Goal: Task Accomplishment & Management: Complete application form

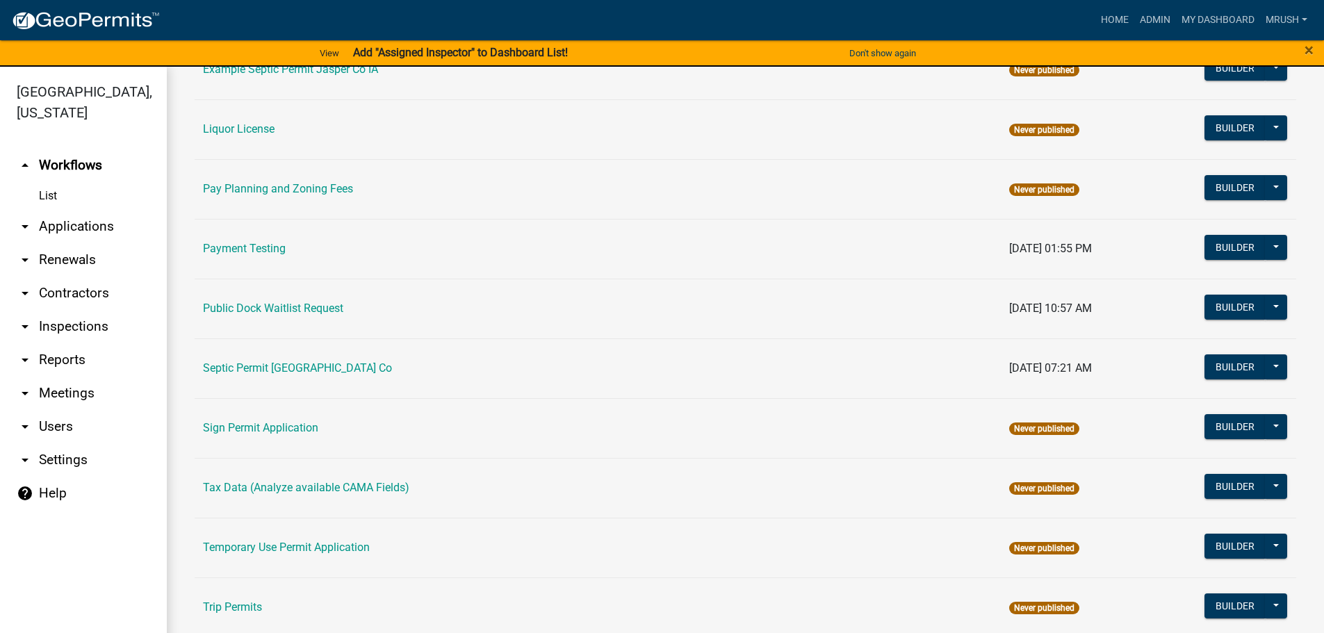
scroll to position [672, 0]
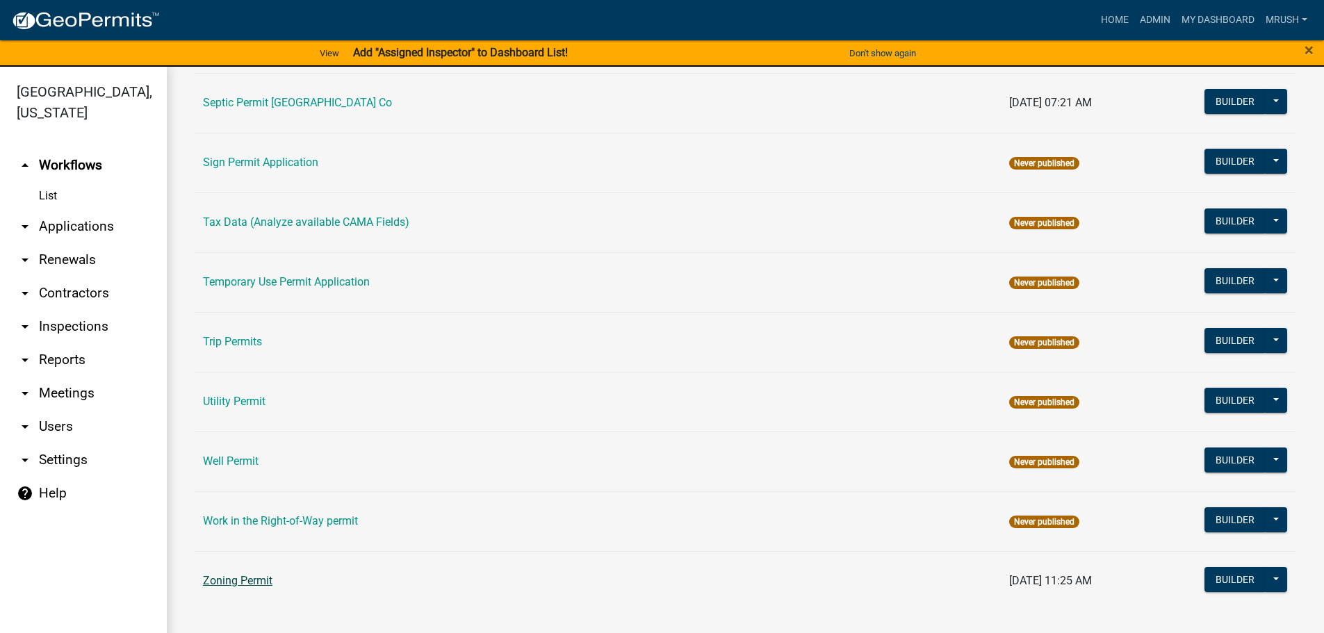
click at [240, 578] on link "Zoning Permit" at bounding box center [237, 580] width 69 height 13
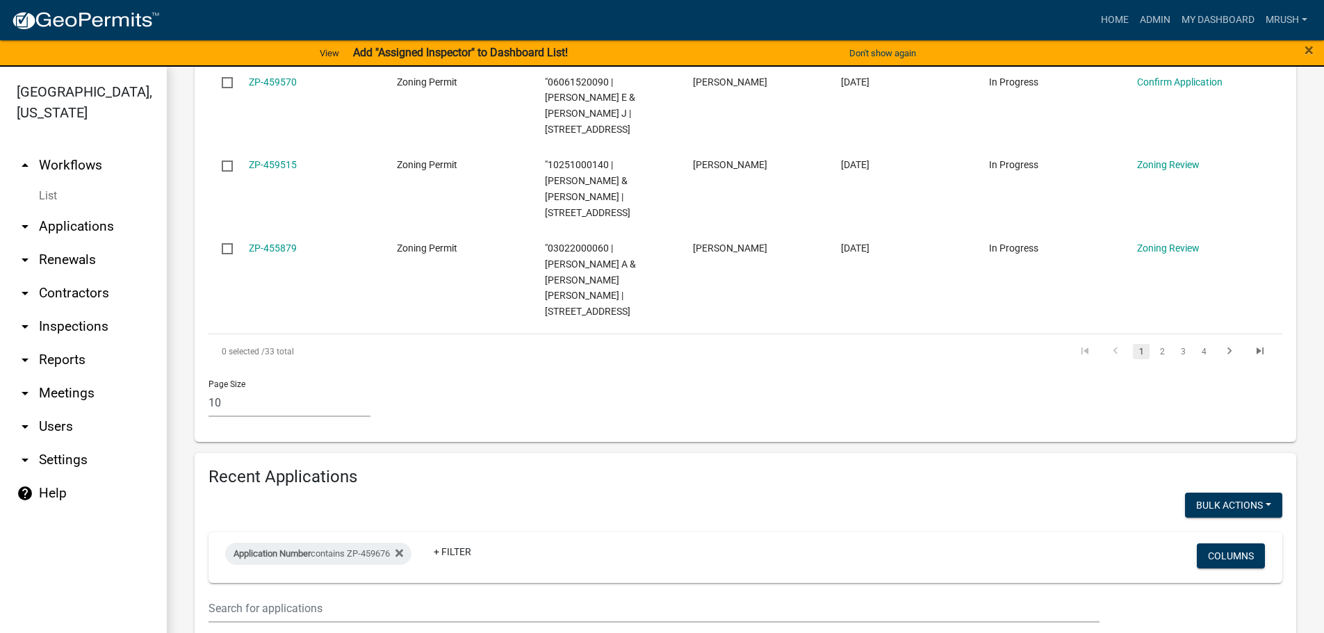
scroll to position [1046, 0]
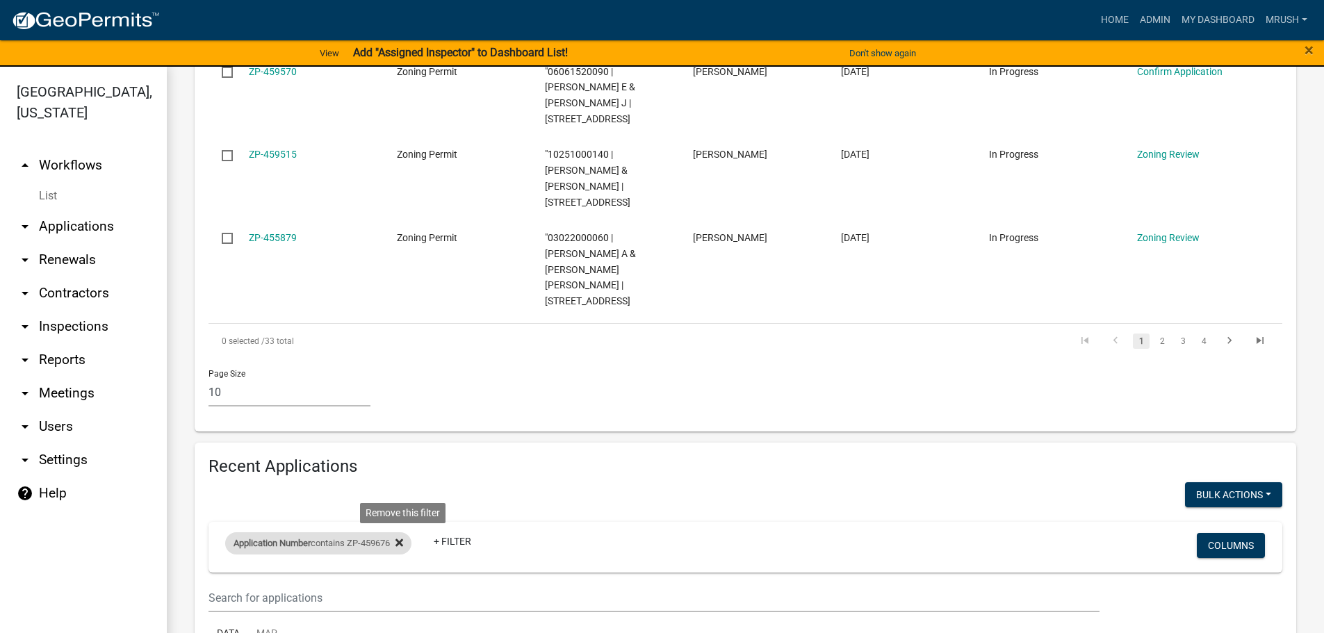
click at [403, 537] on icon at bounding box center [399, 542] width 8 height 11
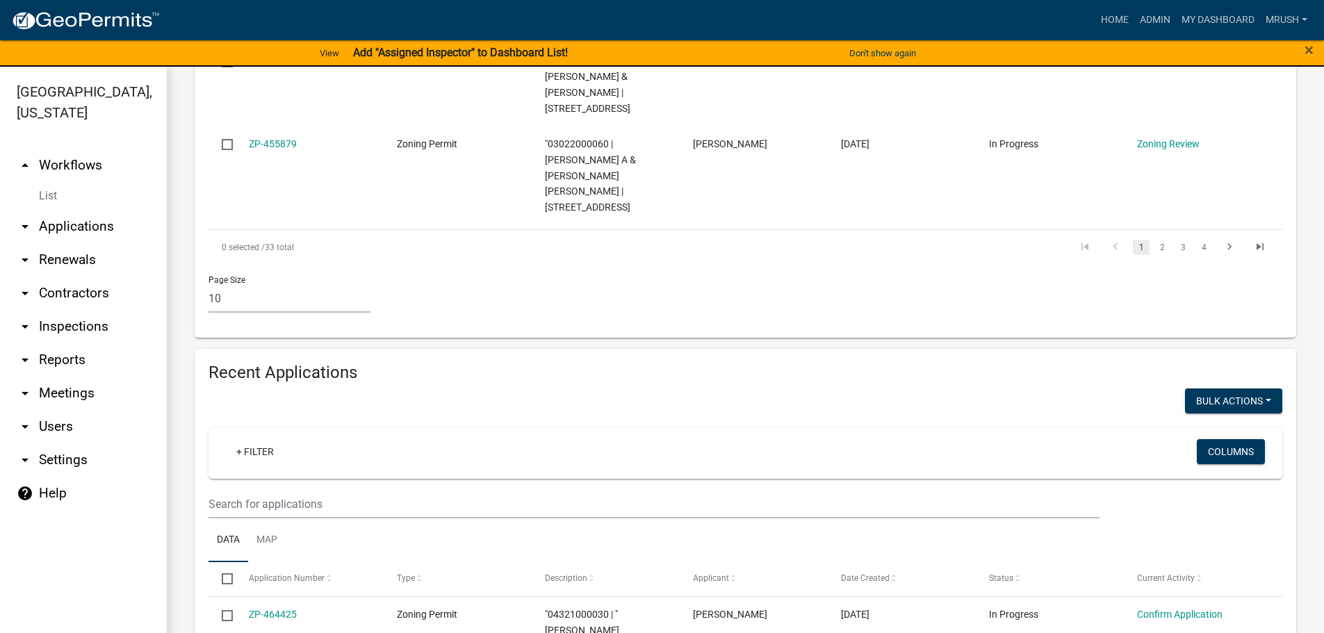
scroll to position [1134, 0]
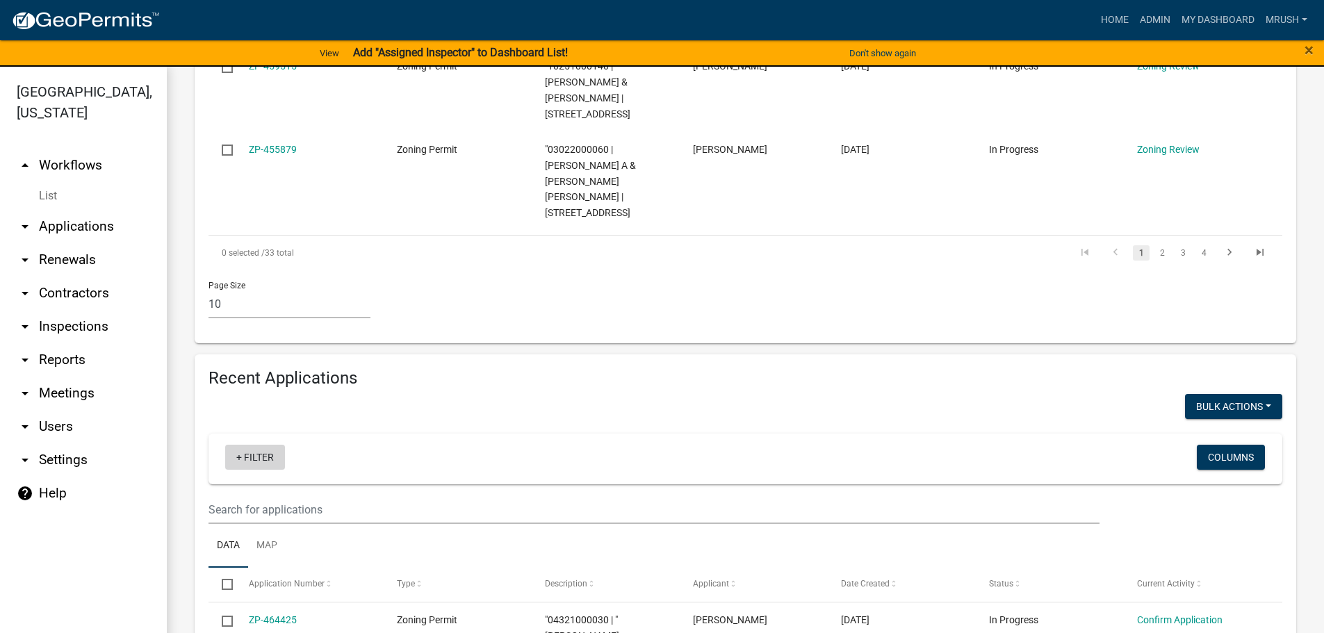
click at [258, 445] on link "+ Filter" at bounding box center [255, 457] width 60 height 25
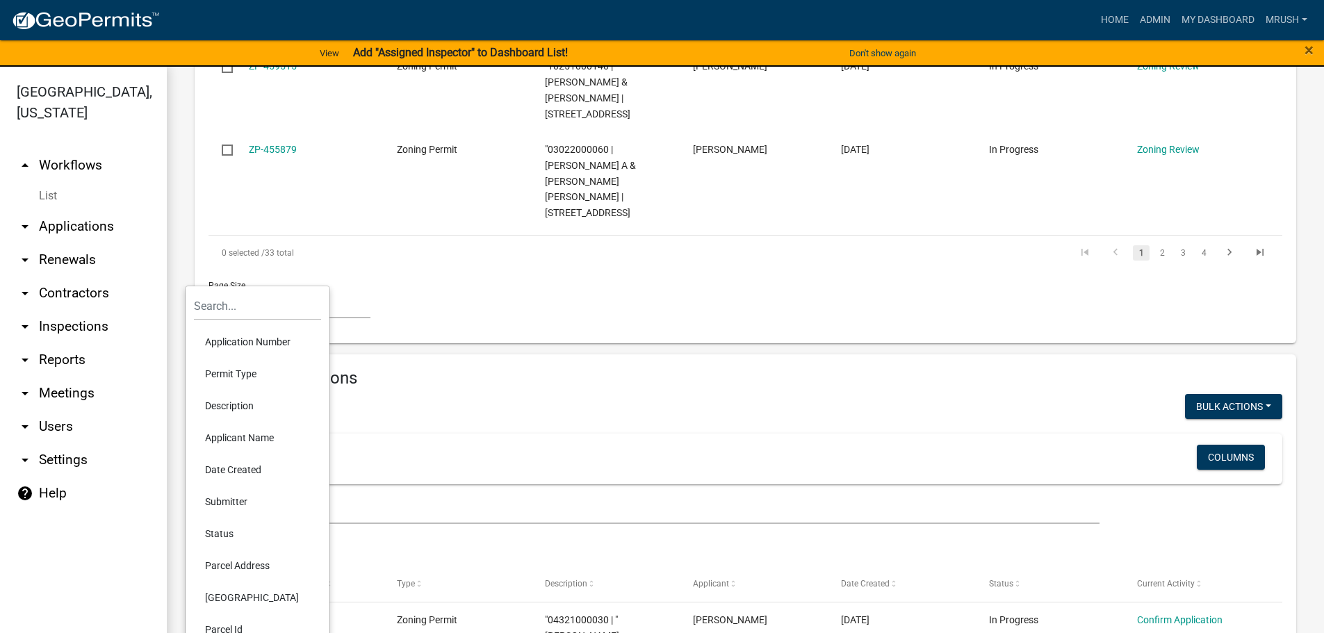
click at [261, 338] on li "Application Number" at bounding box center [257, 342] width 127 height 32
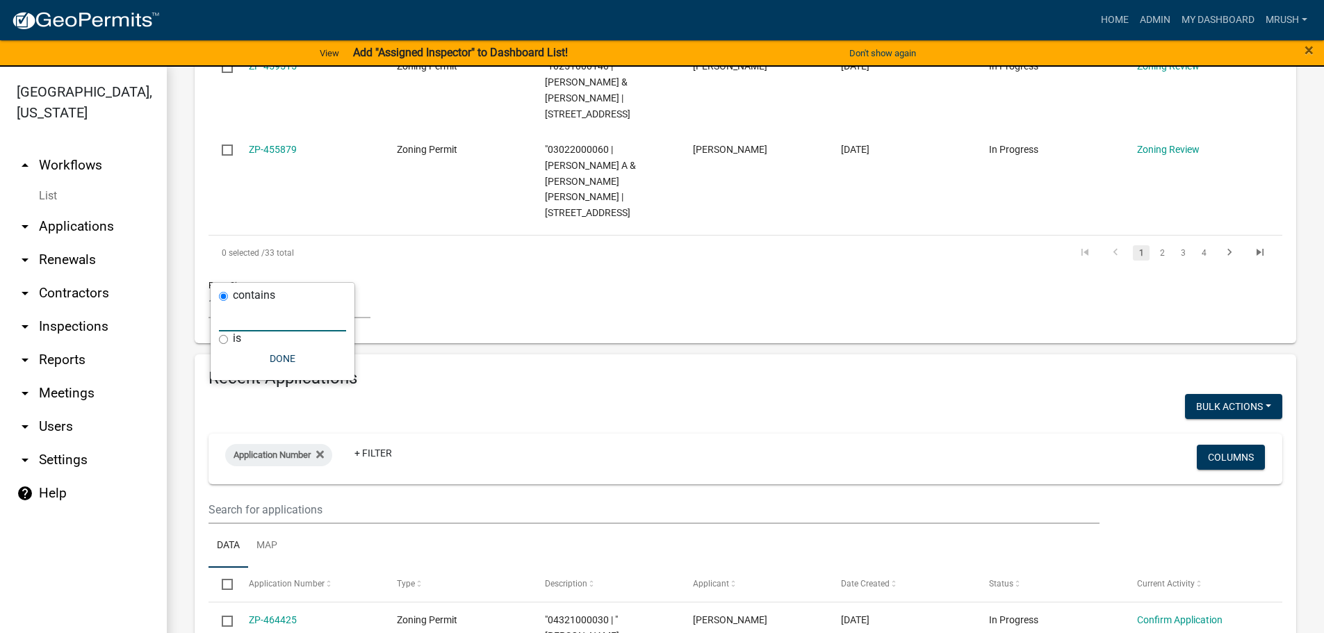
click at [266, 319] on input "text" at bounding box center [282, 317] width 127 height 28
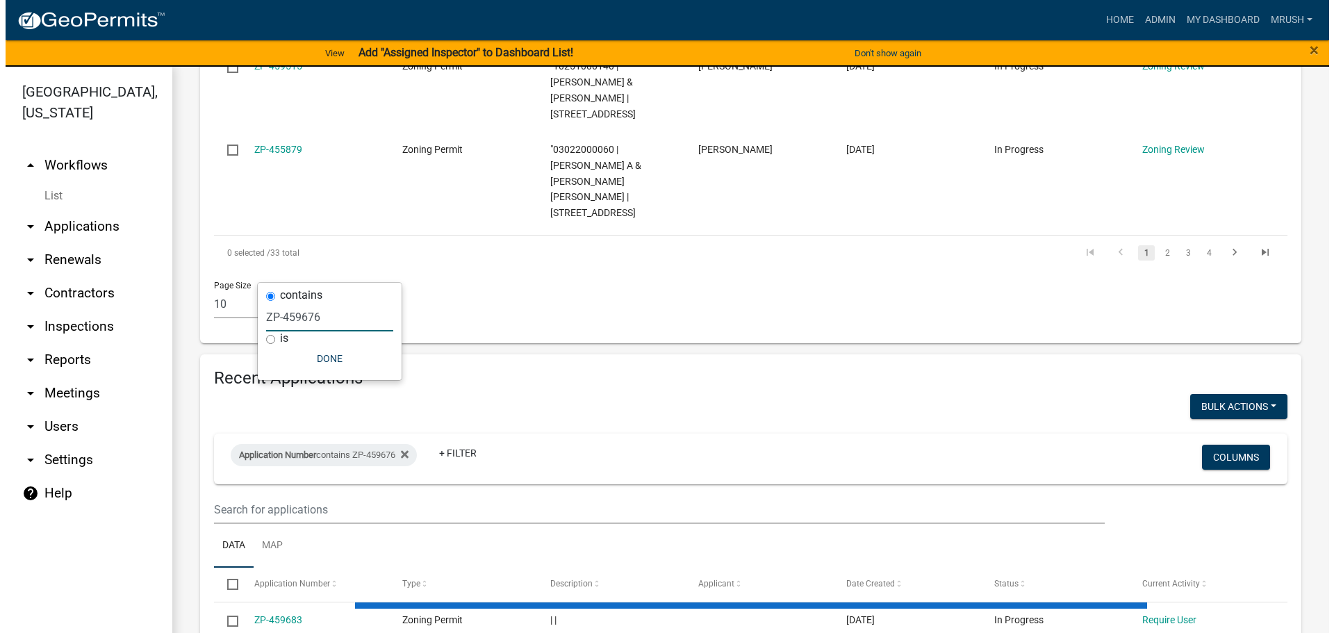
scroll to position [1046, 0]
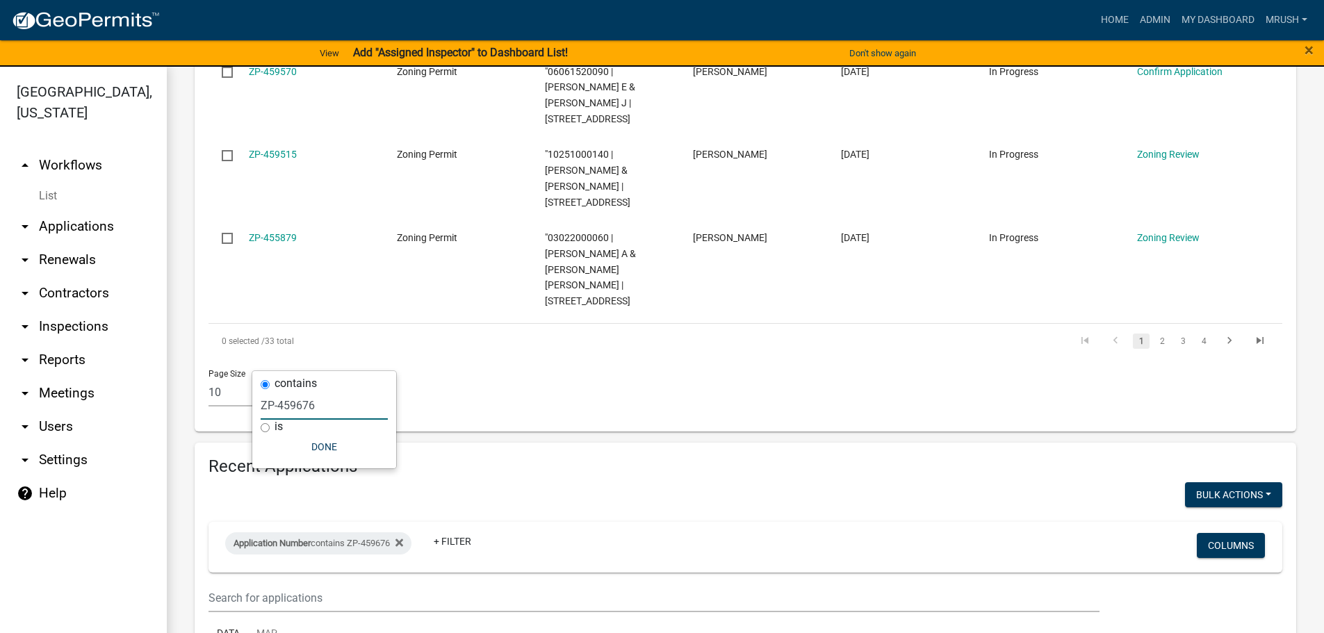
type input "ZP-459676"
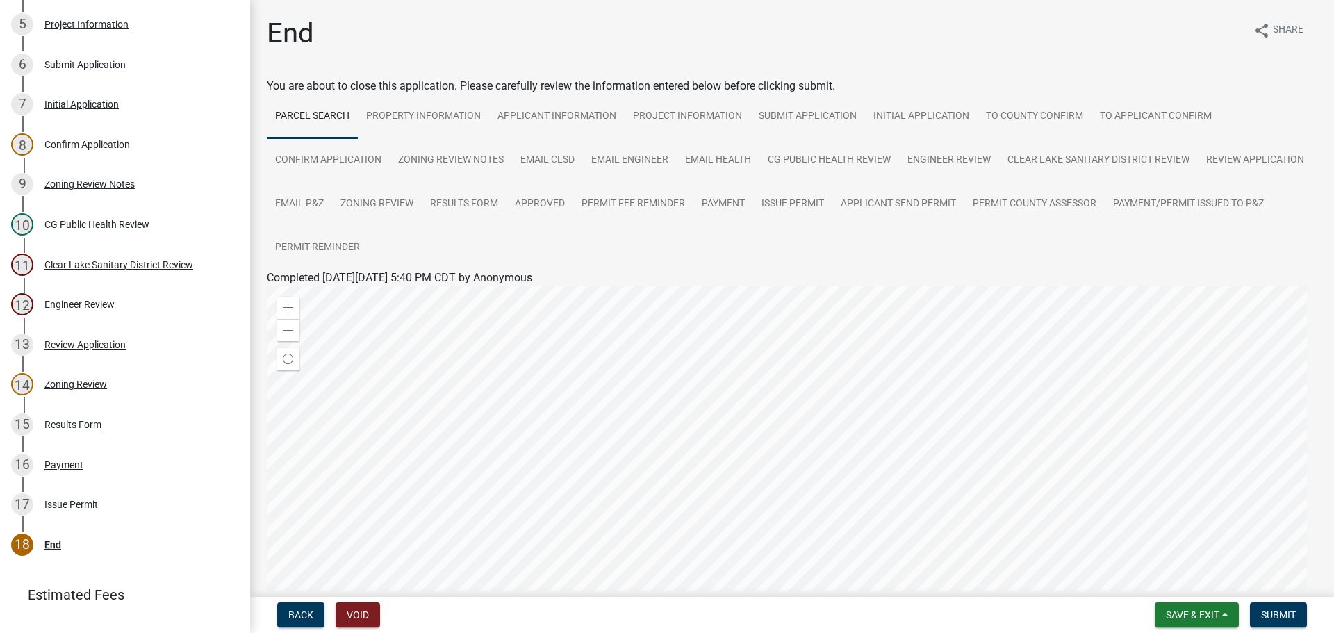
scroll to position [465, 0]
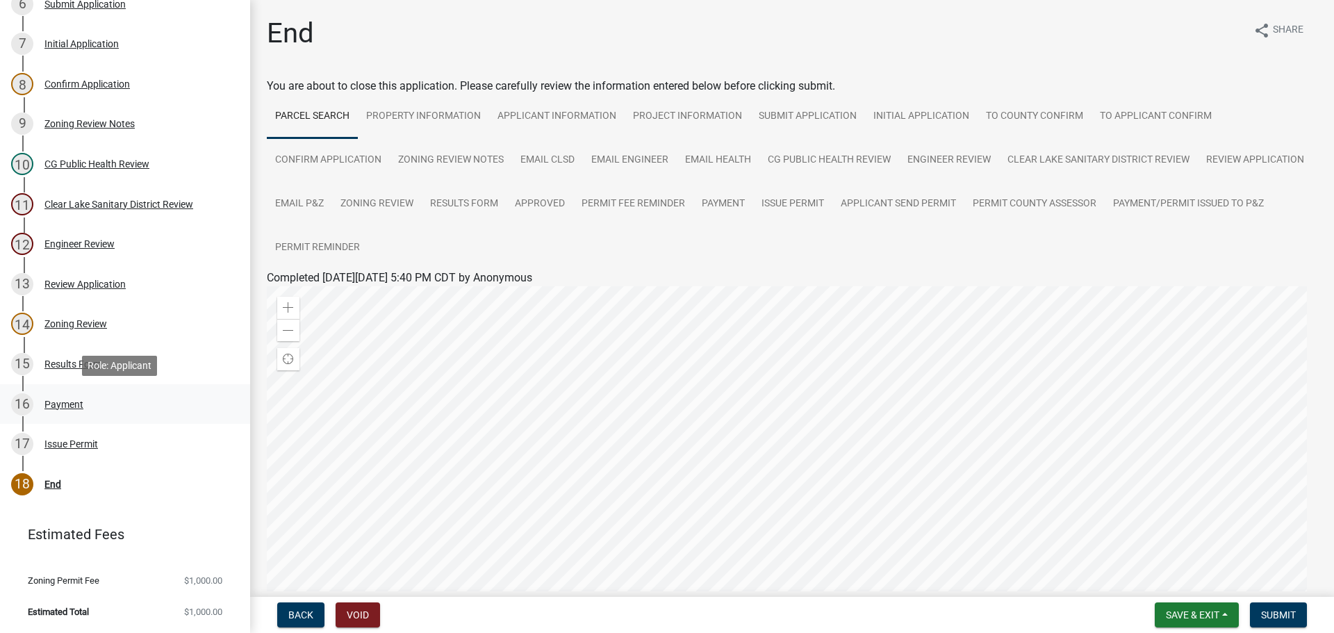
click at [54, 404] on div "Payment" at bounding box center [63, 405] width 39 height 10
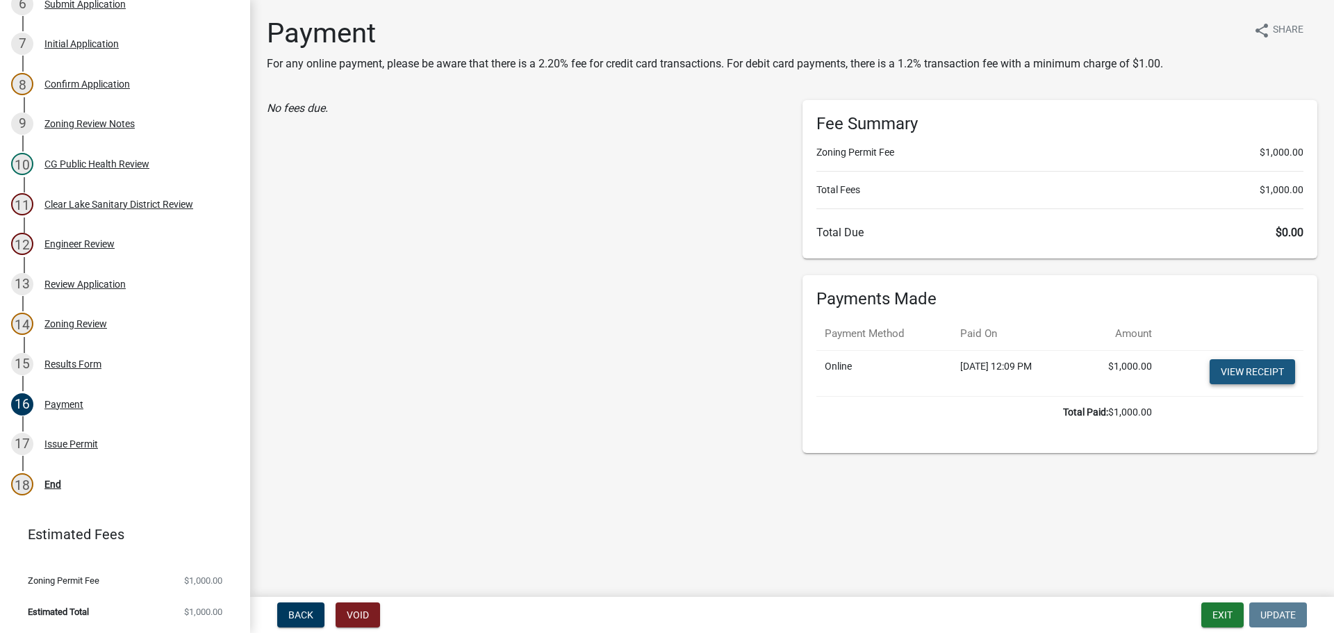
click at [1243, 373] on link "View receipt" at bounding box center [1252, 371] width 85 height 25
click at [72, 445] on div "Issue Permit" at bounding box center [71, 444] width 54 height 10
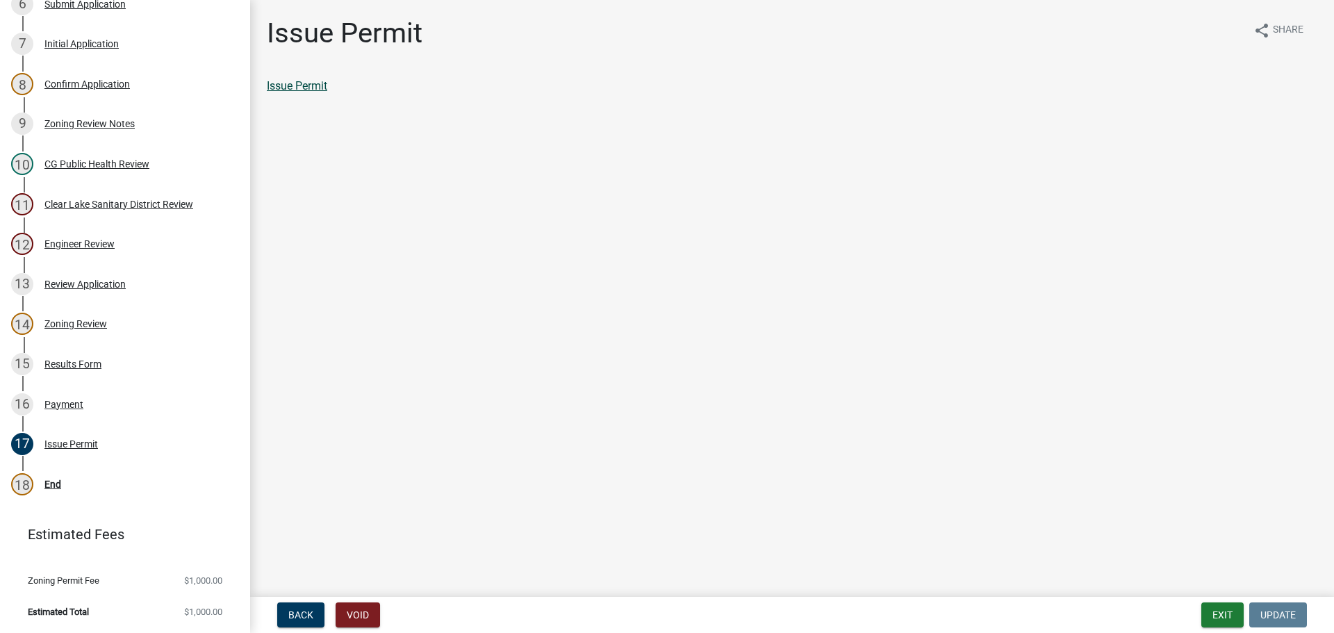
click at [299, 88] on link "Issue Permit" at bounding box center [297, 85] width 60 height 13
click at [299, 85] on link "Issue Permit" at bounding box center [297, 85] width 60 height 13
click at [50, 484] on div "End" at bounding box center [52, 484] width 17 height 10
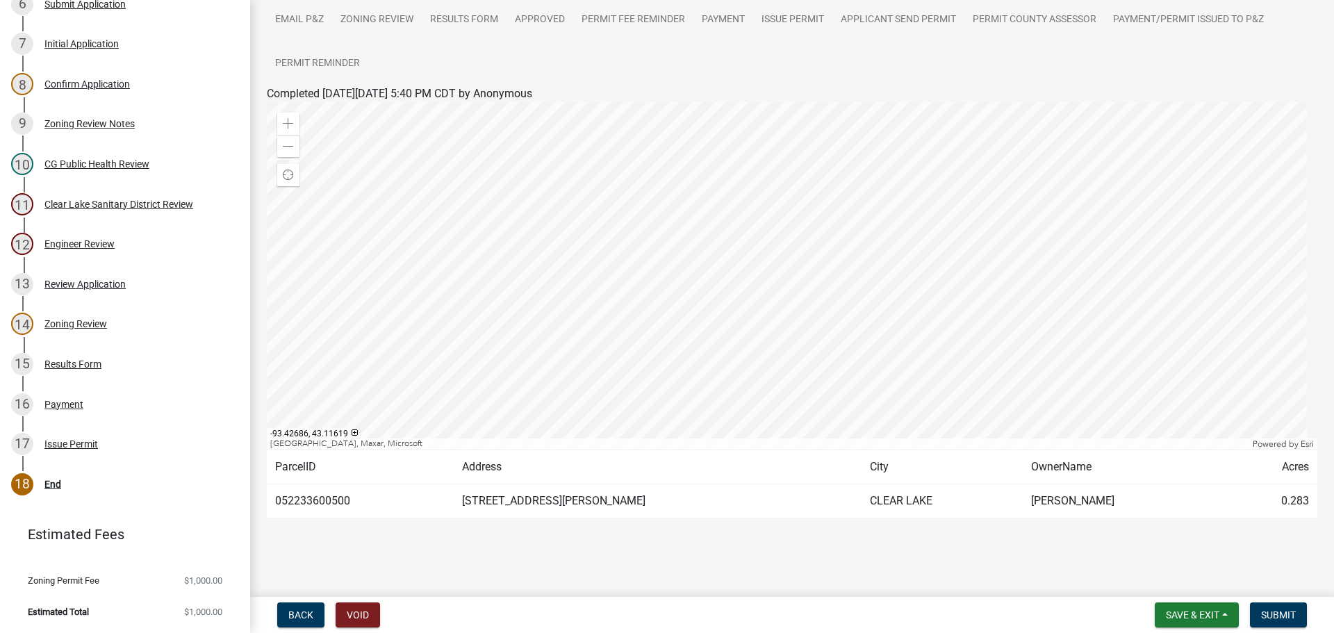
scroll to position [192, 0]
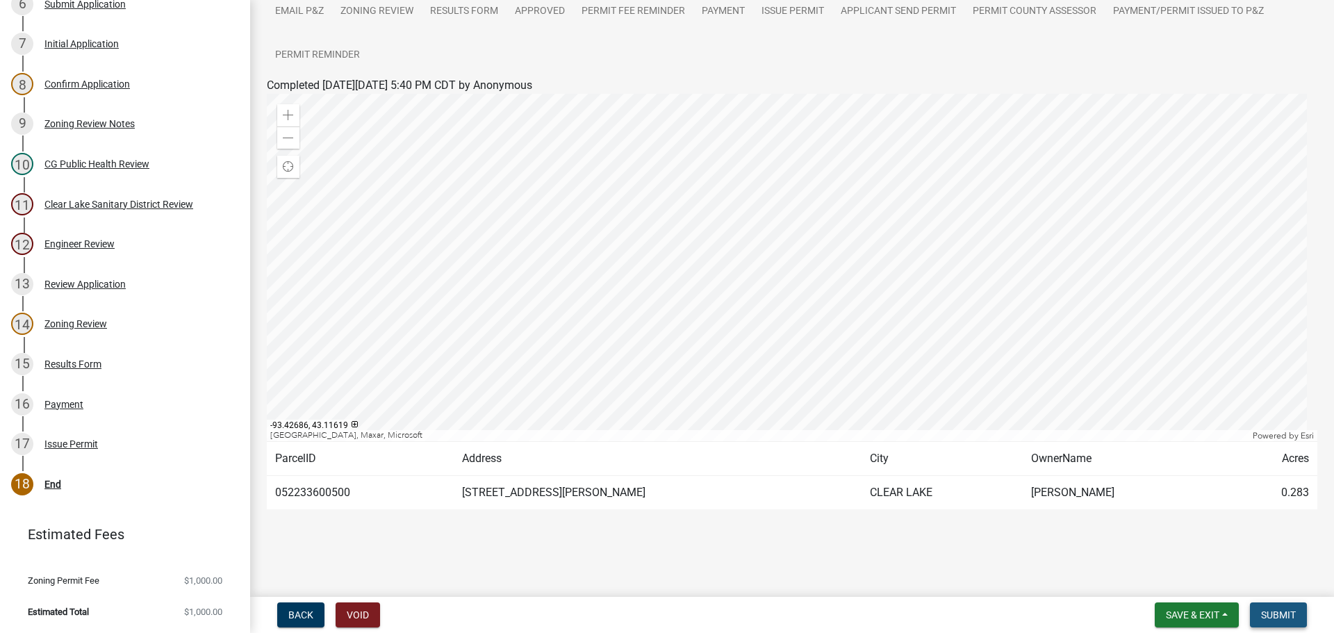
click at [1284, 610] on span "Submit" at bounding box center [1278, 614] width 35 height 11
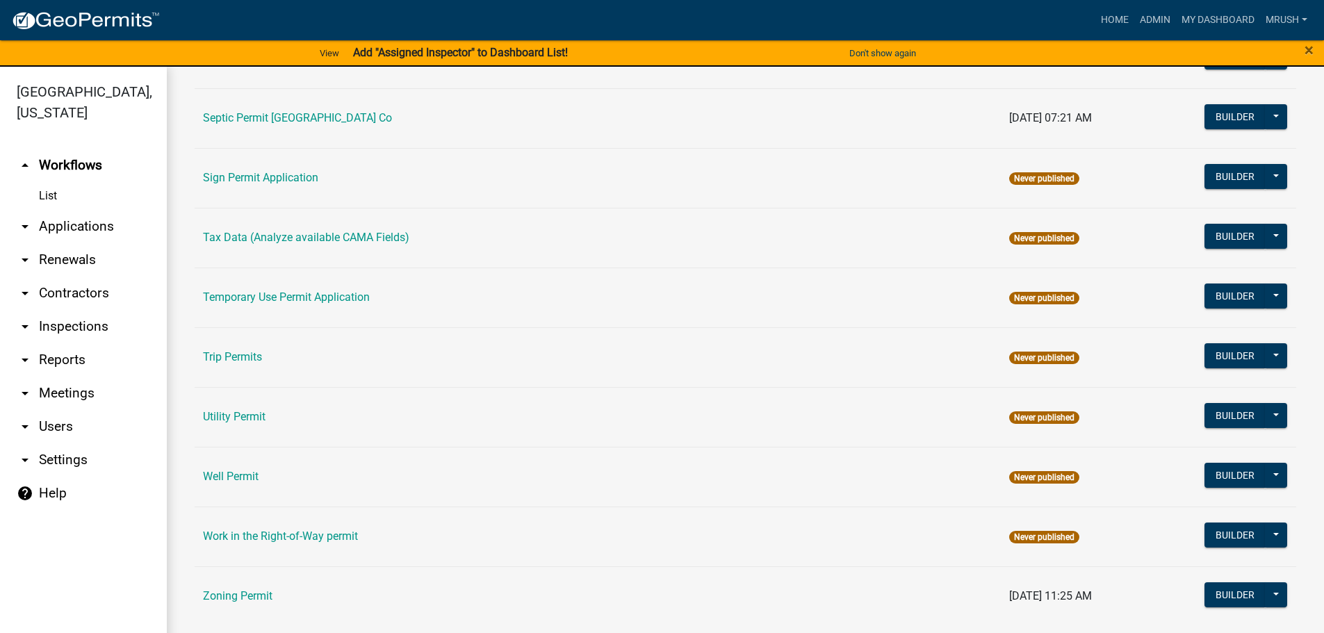
scroll to position [672, 0]
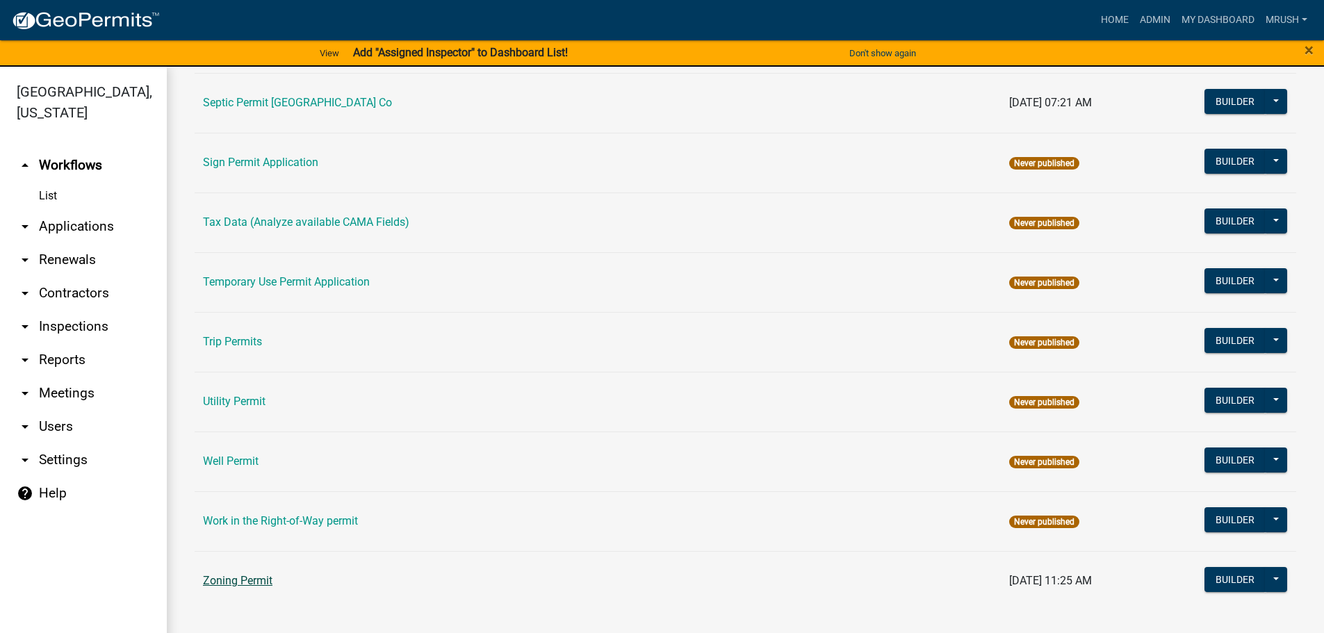
click at [238, 582] on link "Zoning Permit" at bounding box center [237, 580] width 69 height 13
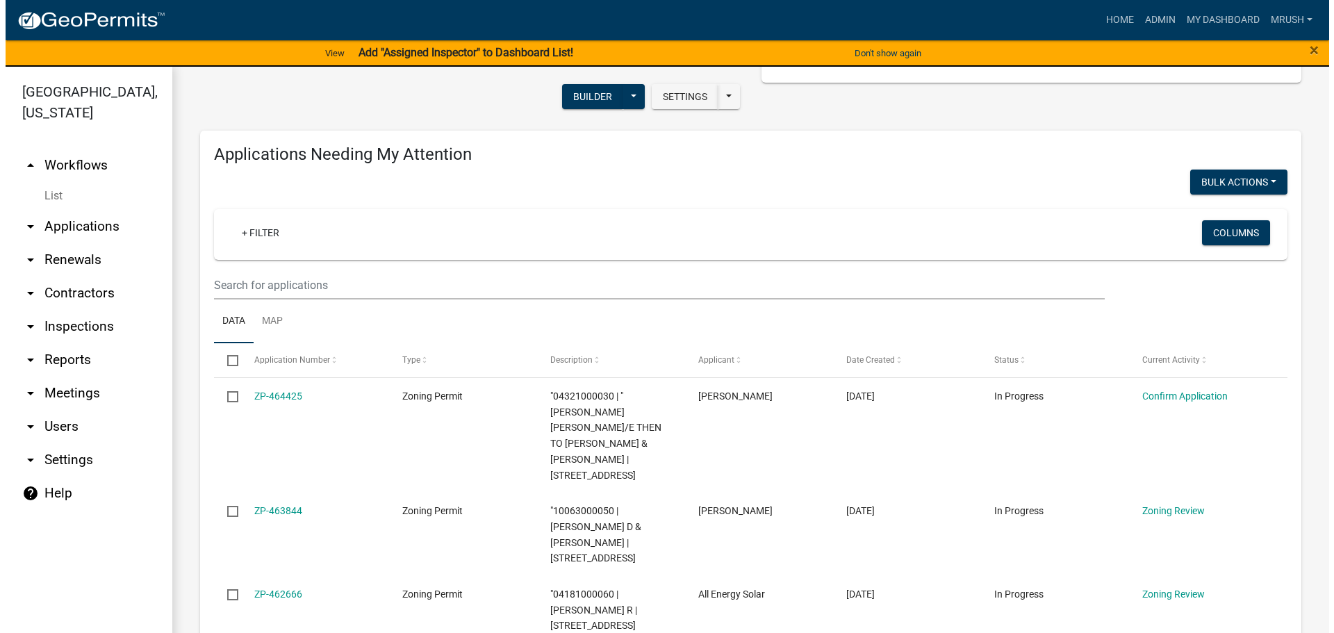
scroll to position [152, 0]
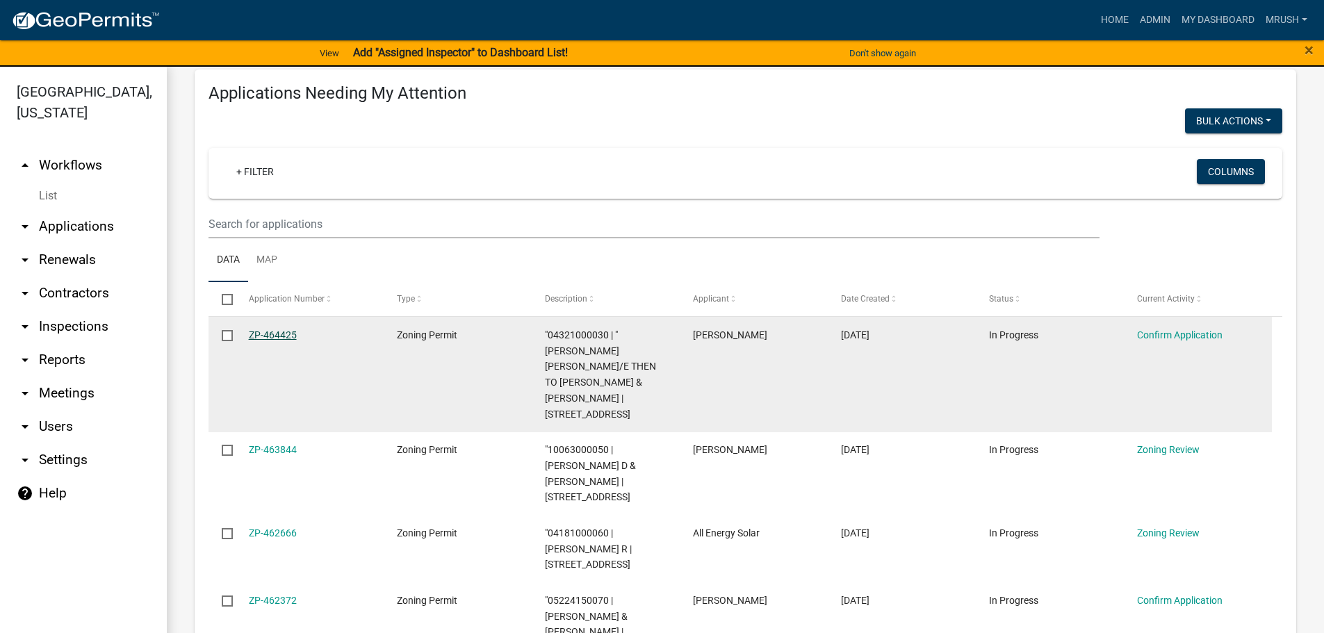
click at [287, 334] on link "ZP-464425" at bounding box center [273, 334] width 48 height 11
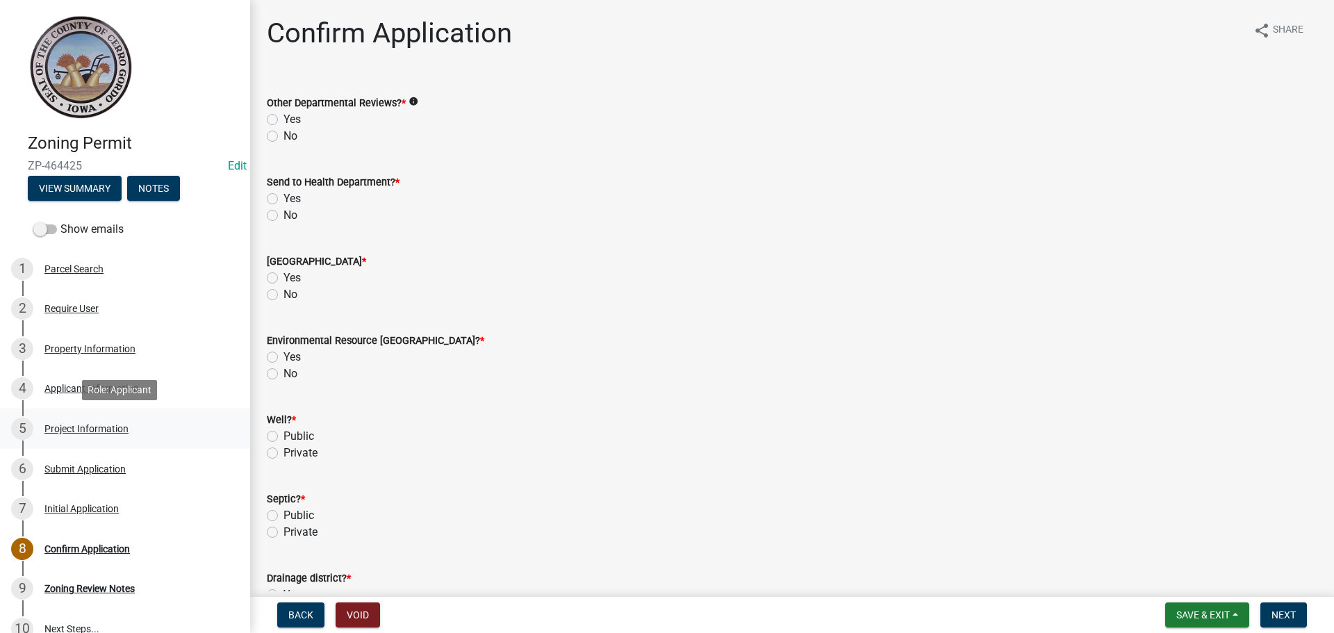
click at [69, 429] on div "Project Information" at bounding box center [86, 429] width 84 height 10
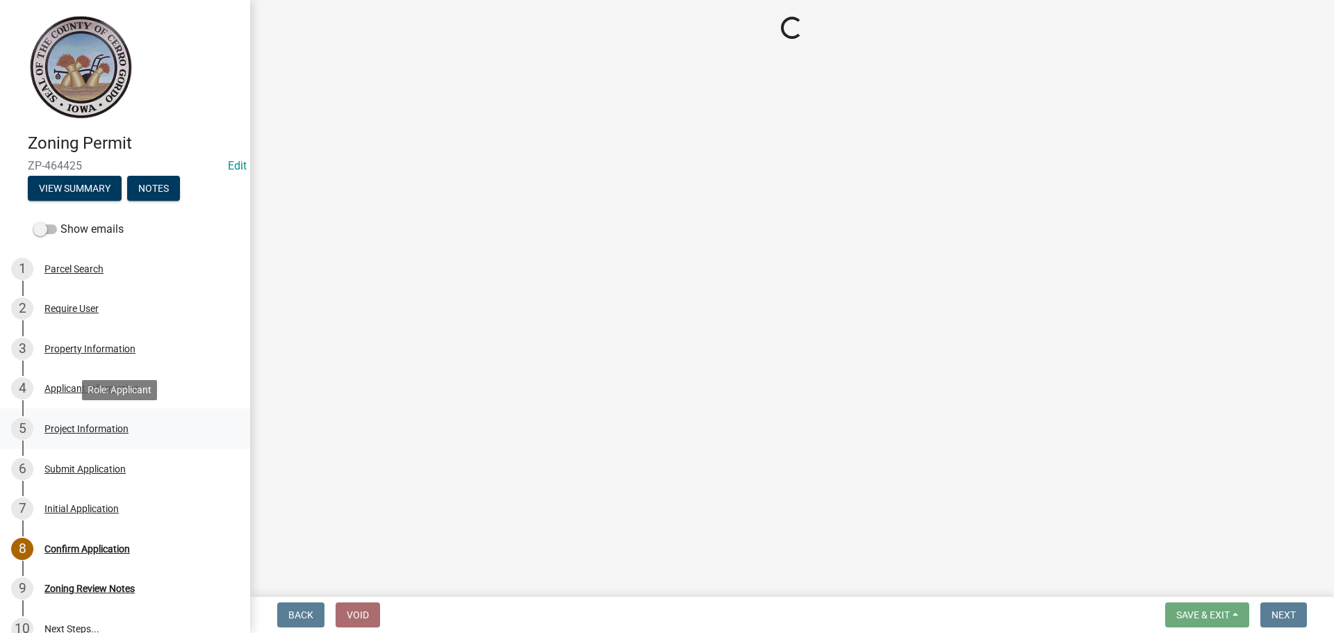
select select "c33da19a-5b3e-4f51-a669-d4d436de7689"
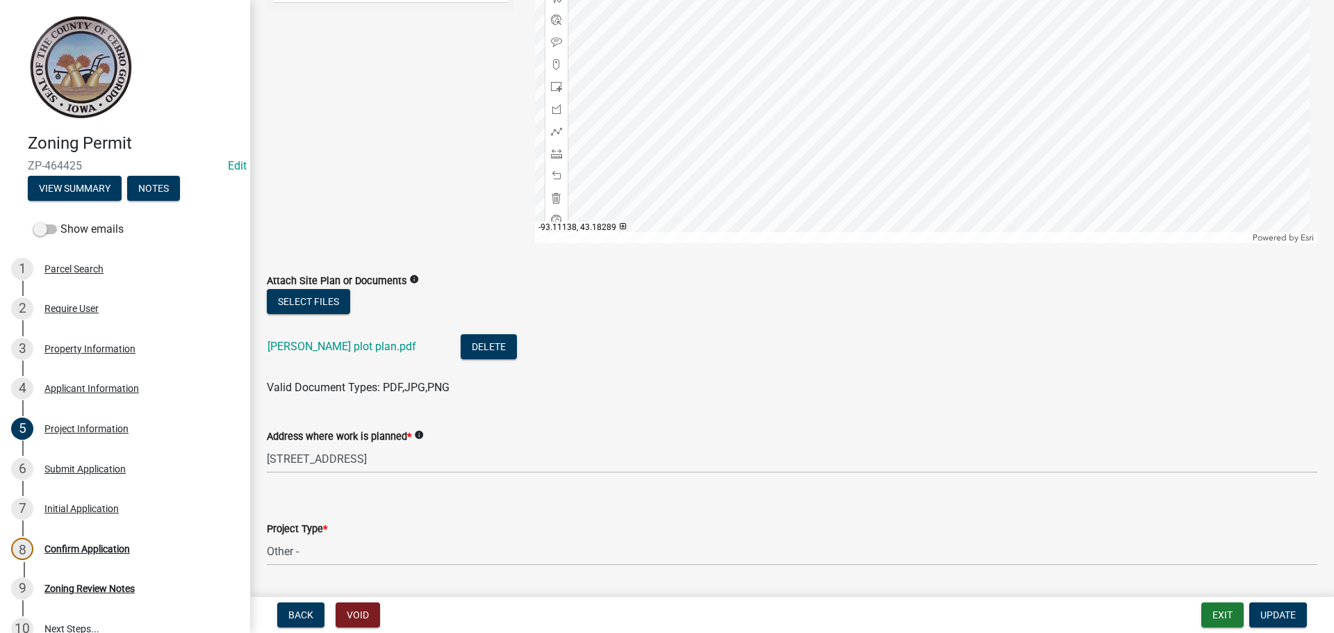
scroll to position [233, 0]
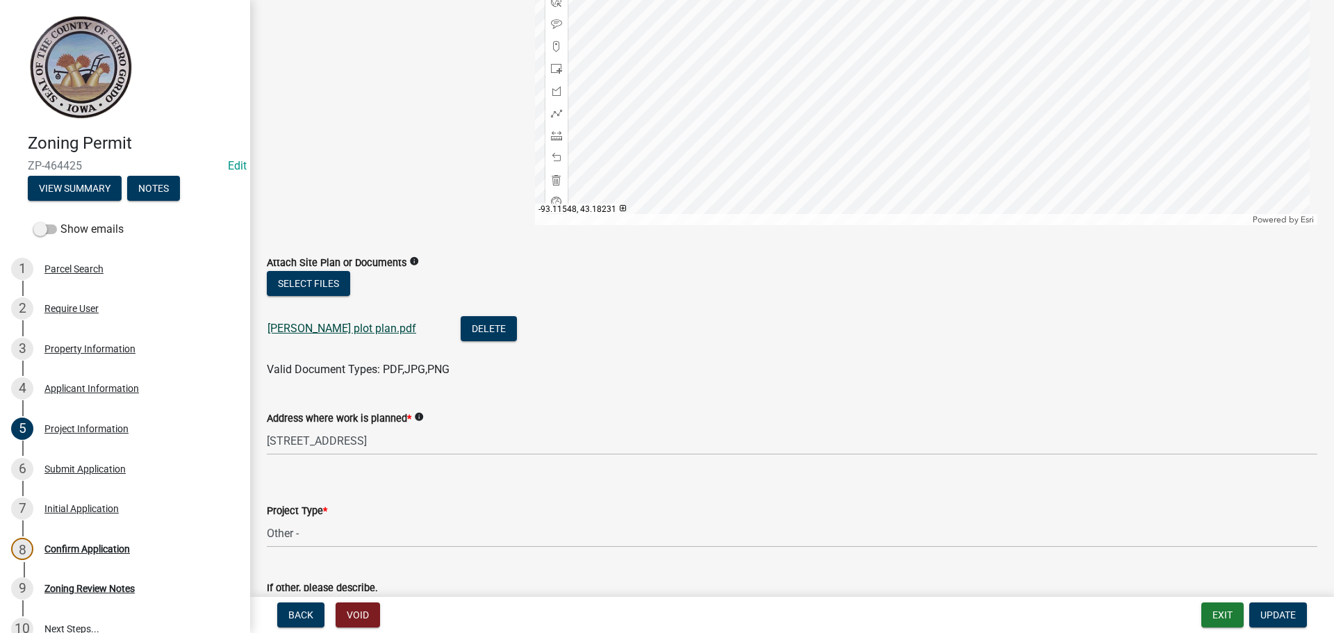
click at [322, 326] on link "[PERSON_NAME] plot plan.pdf" at bounding box center [342, 328] width 149 height 13
click at [101, 386] on div "Applicant Information" at bounding box center [91, 389] width 95 height 10
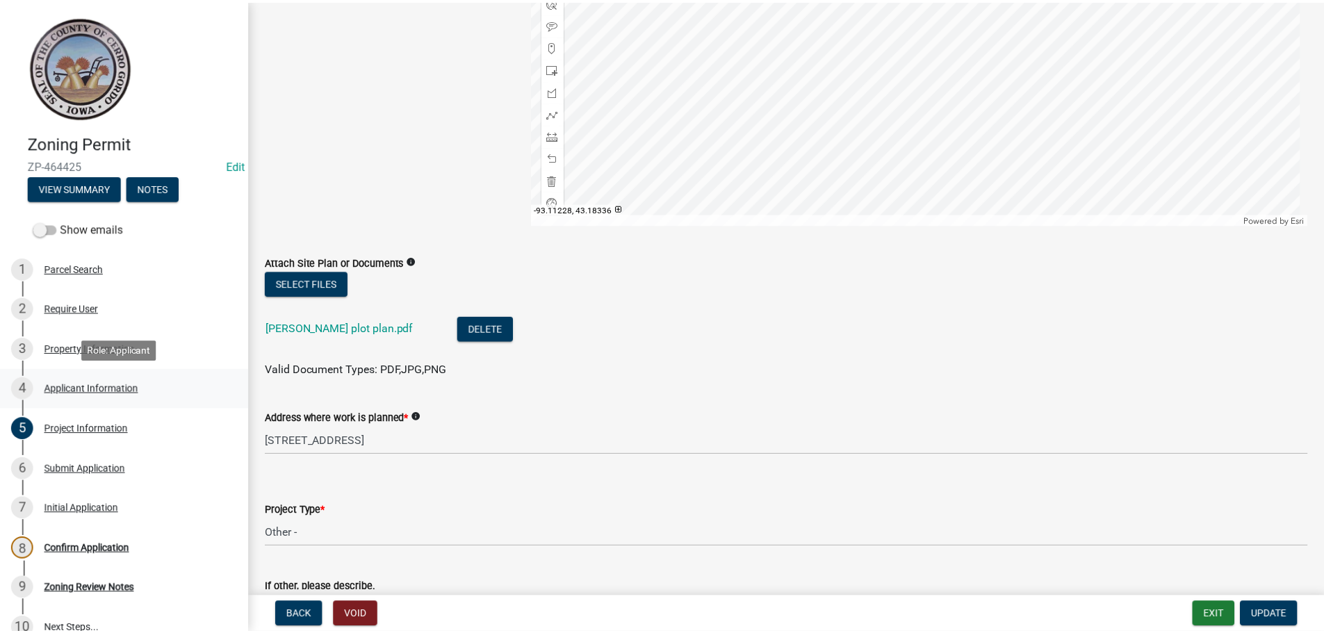
scroll to position [0, 0]
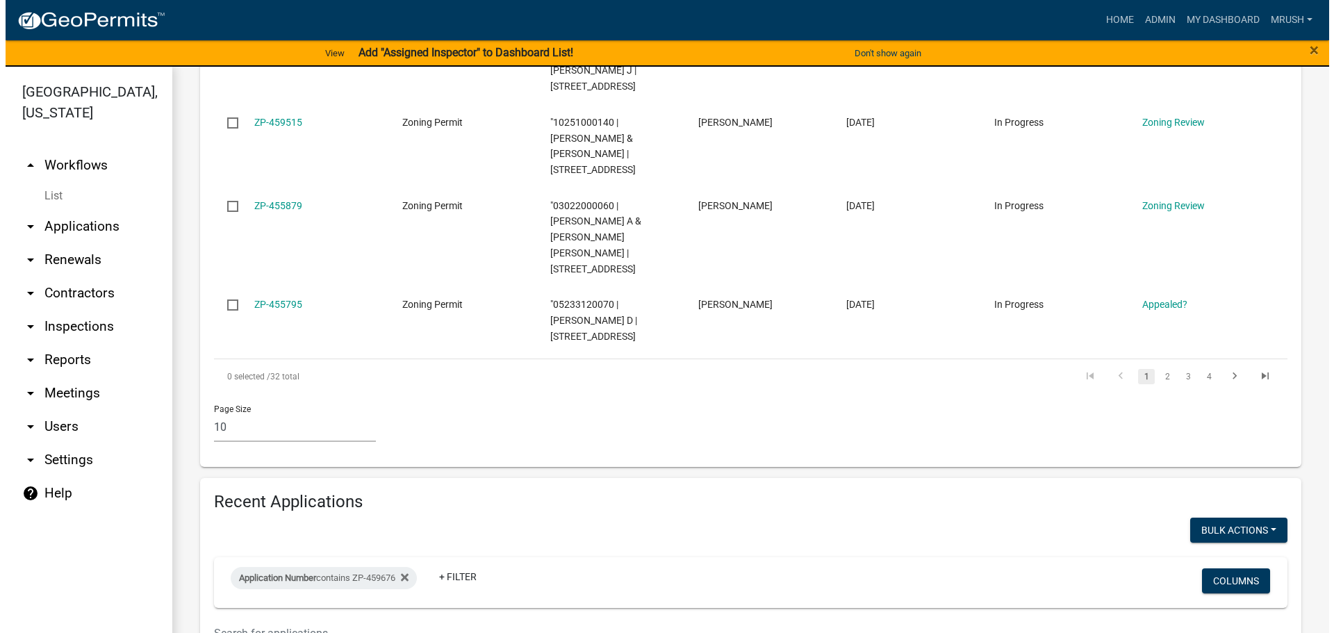
scroll to position [1046, 0]
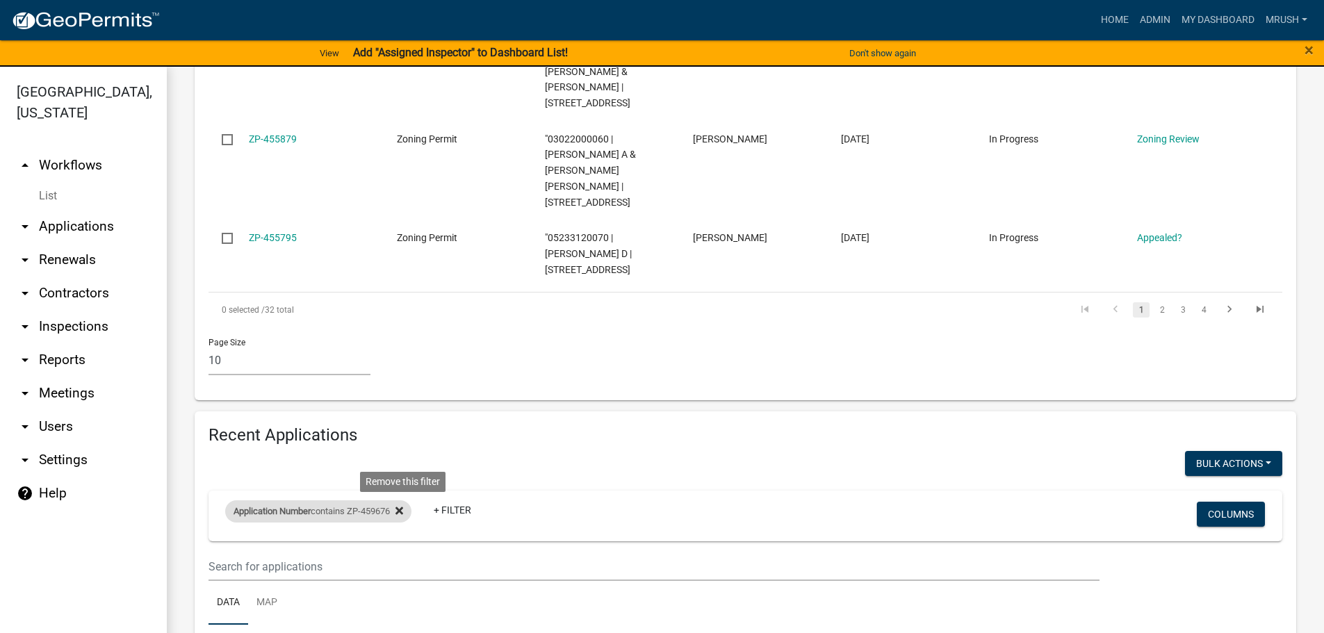
click at [403, 507] on icon at bounding box center [399, 511] width 8 height 8
click at [270, 502] on link "+ Filter" at bounding box center [255, 514] width 60 height 25
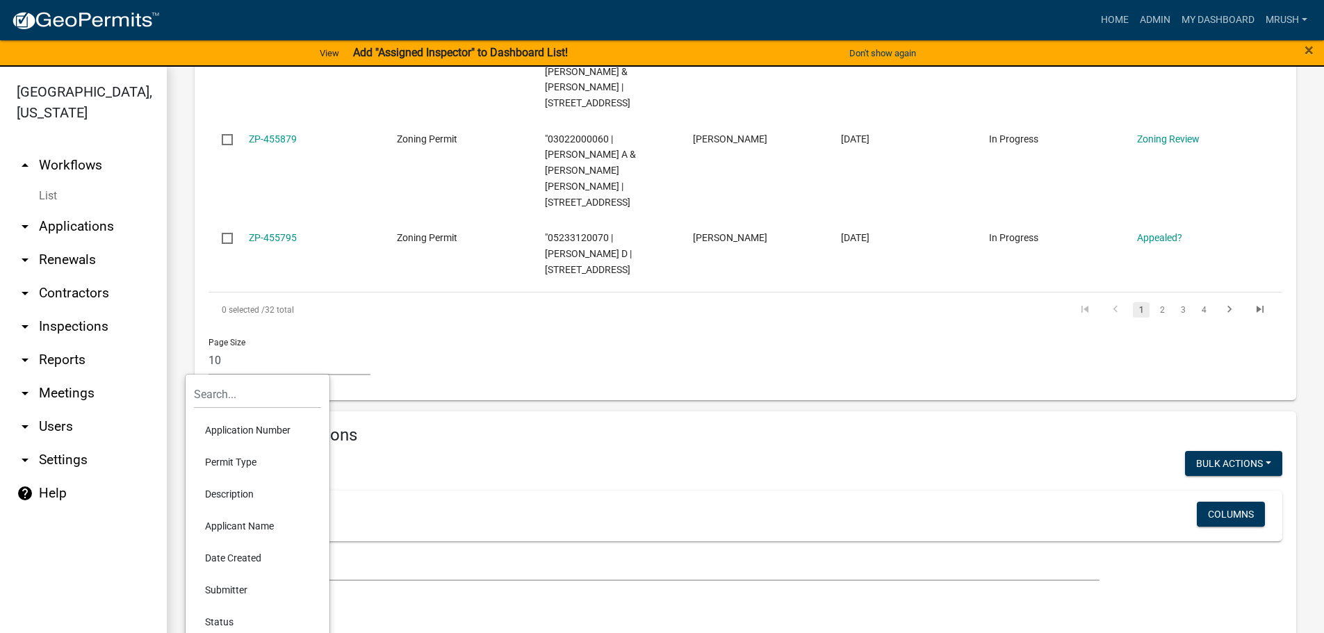
click at [242, 430] on li "Application Number" at bounding box center [257, 430] width 127 height 32
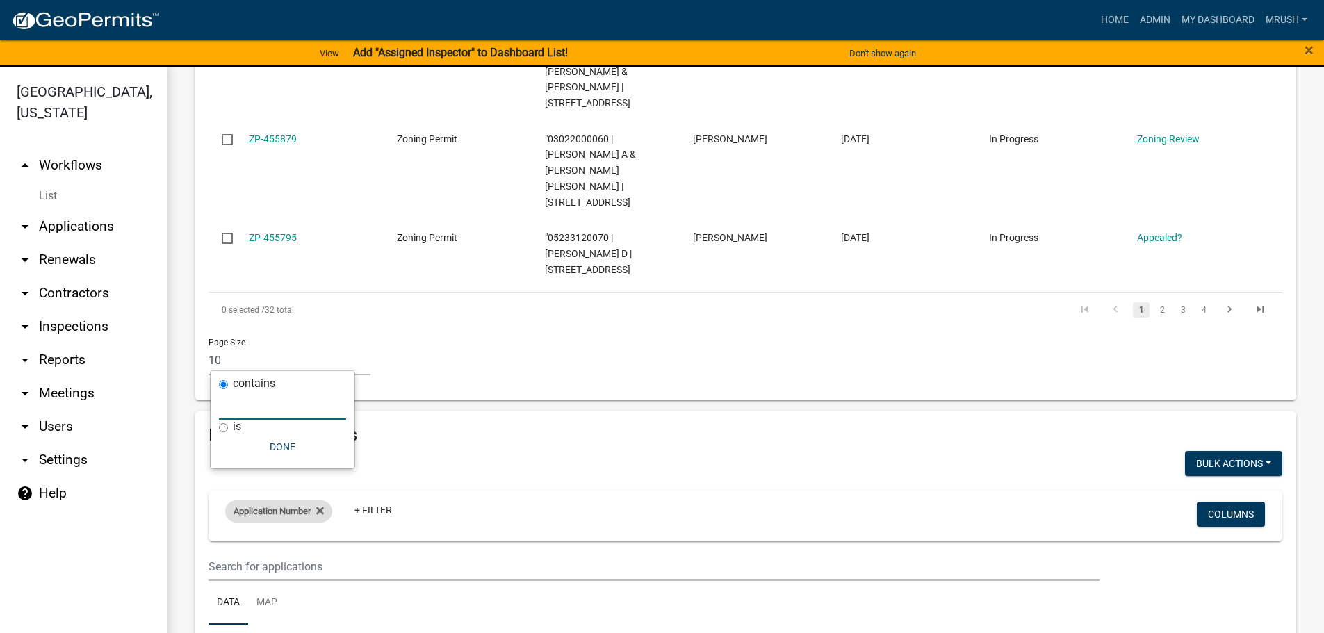
drag, startPoint x: 259, startPoint y: 405, endPoint x: 266, endPoint y: 361, distance: 45.0
click at [259, 405] on input "text" at bounding box center [282, 405] width 127 height 28
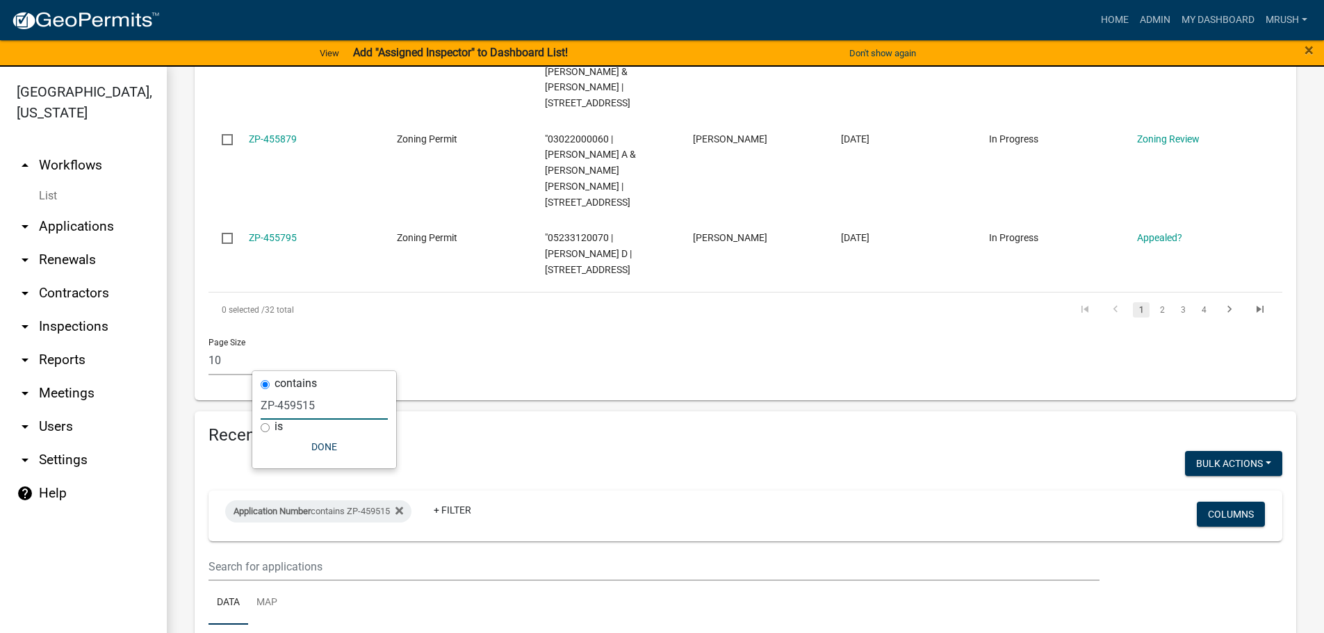
type input "ZP-459515"
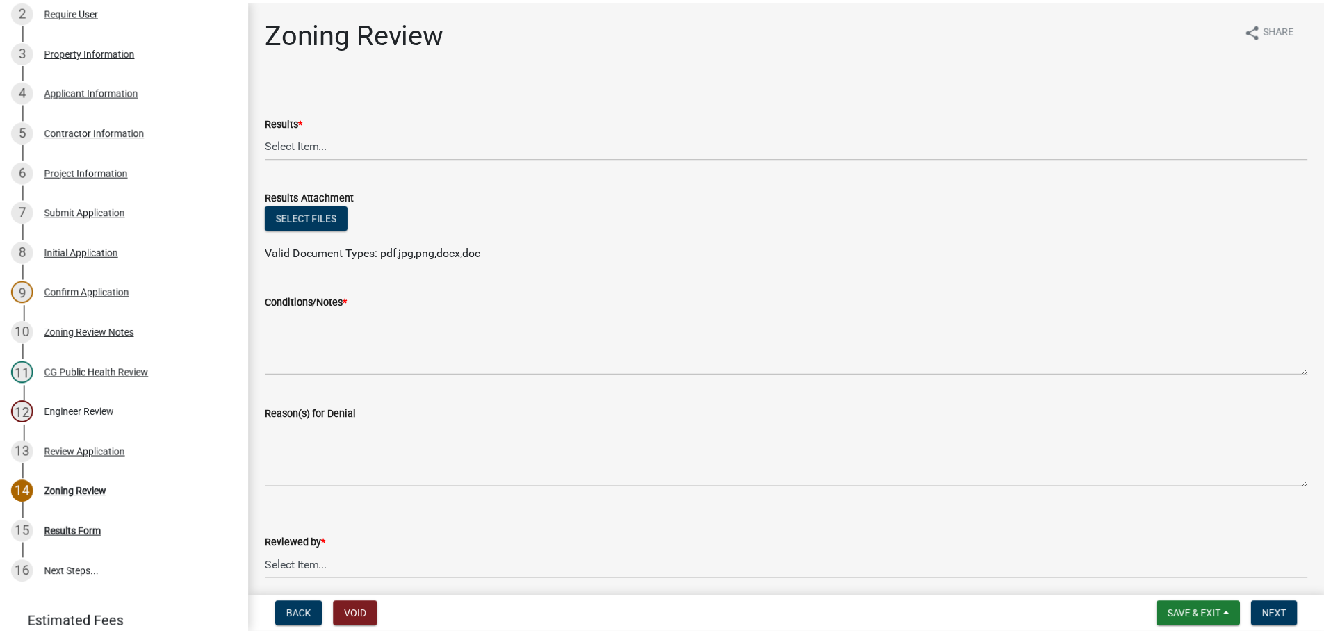
scroll to position [343, 0]
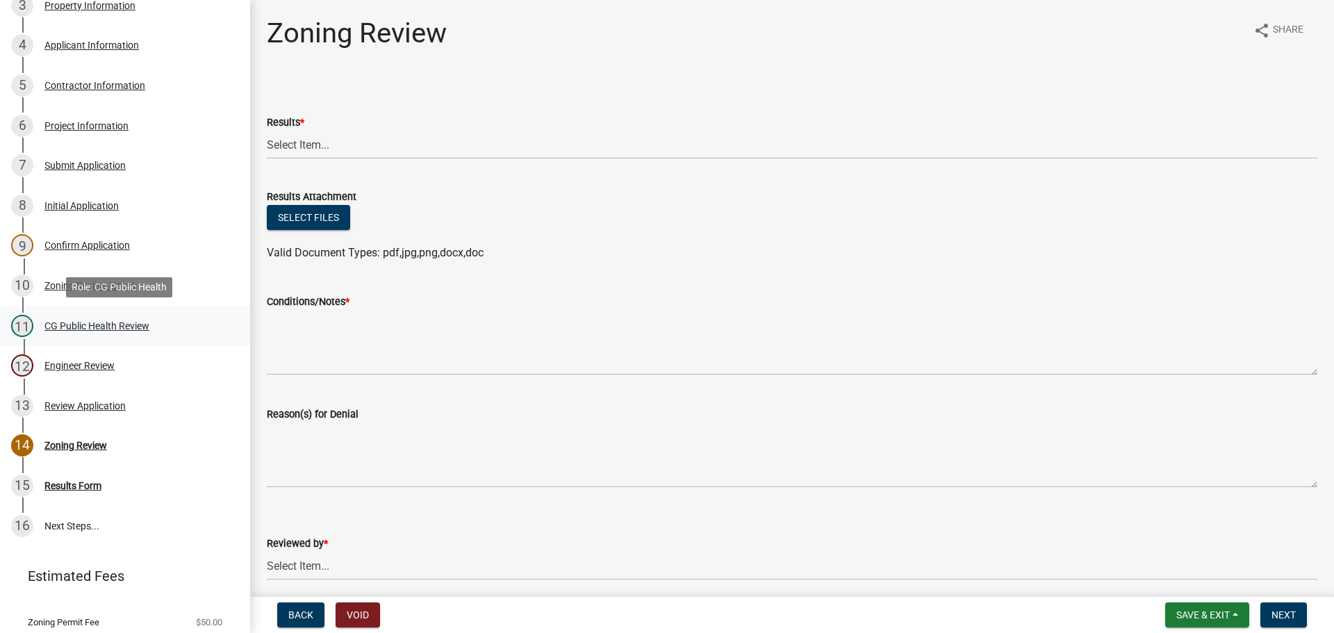
click at [124, 326] on div "CG Public Health Review" at bounding box center [96, 326] width 105 height 10
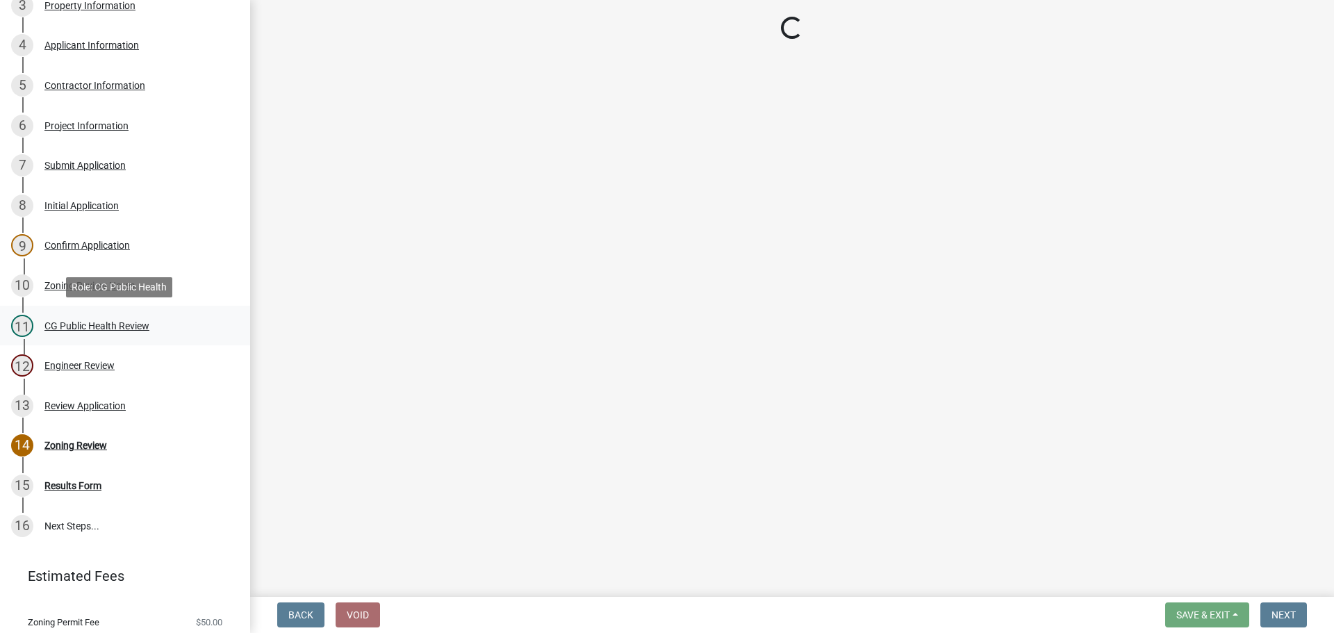
select select "037176cc-34bf-4da4-b28d-ae68c61bb9b8"
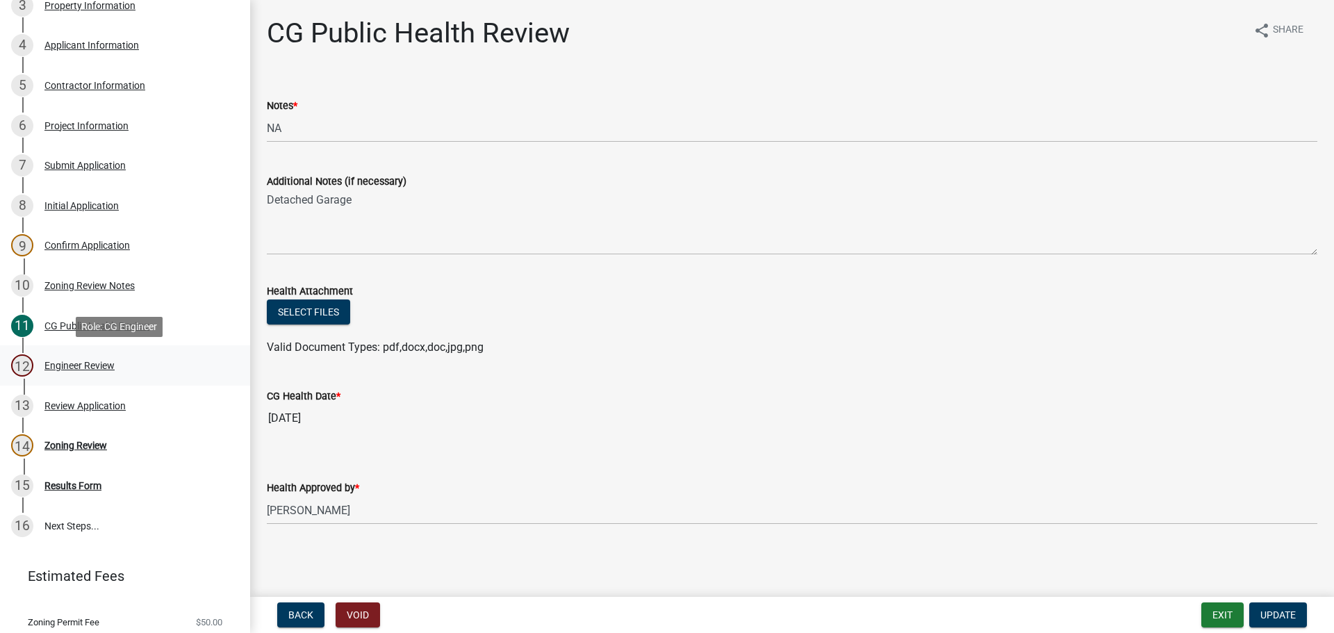
click at [110, 367] on div "Engineer Review" at bounding box center [79, 366] width 70 height 10
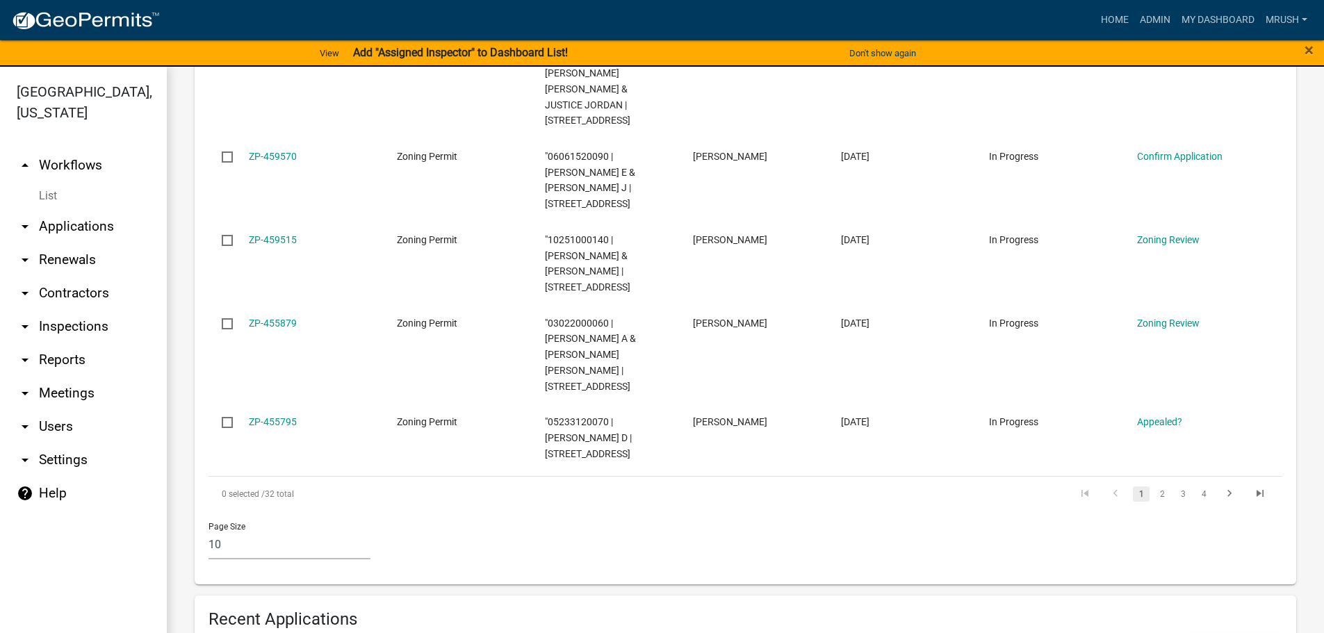
scroll to position [1046, 0]
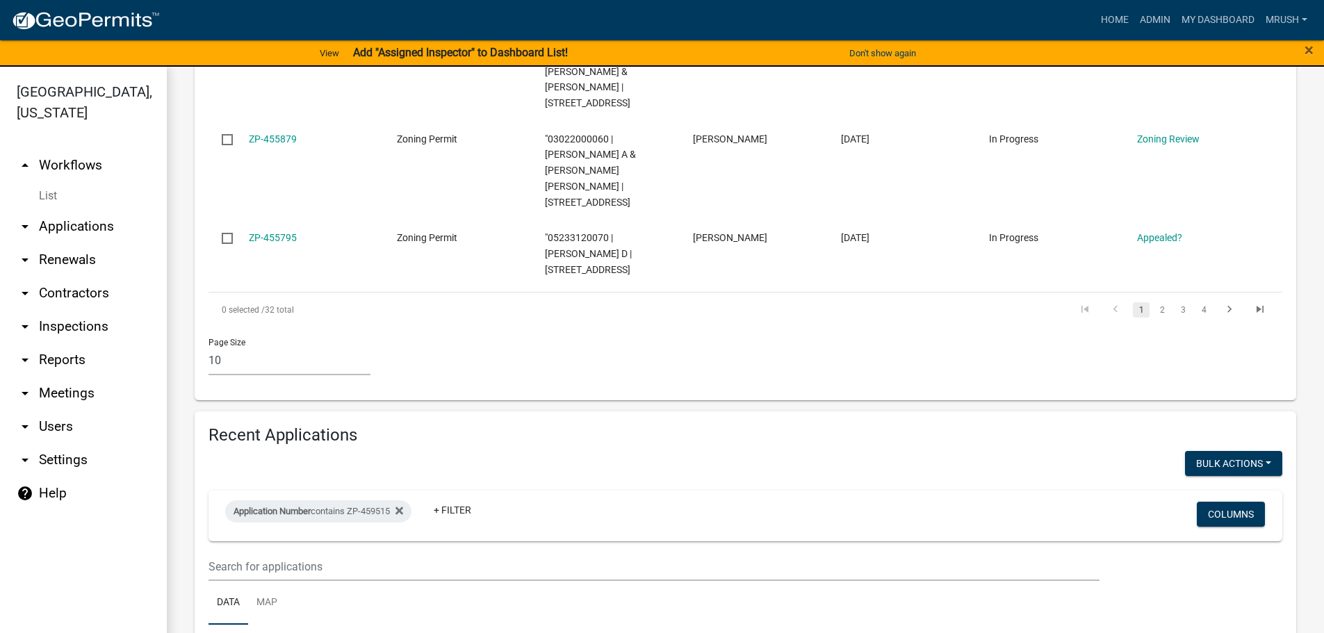
checkbox input "true"
click at [1202, 483] on button "Void" at bounding box center [1226, 499] width 111 height 33
checkbox input "false"
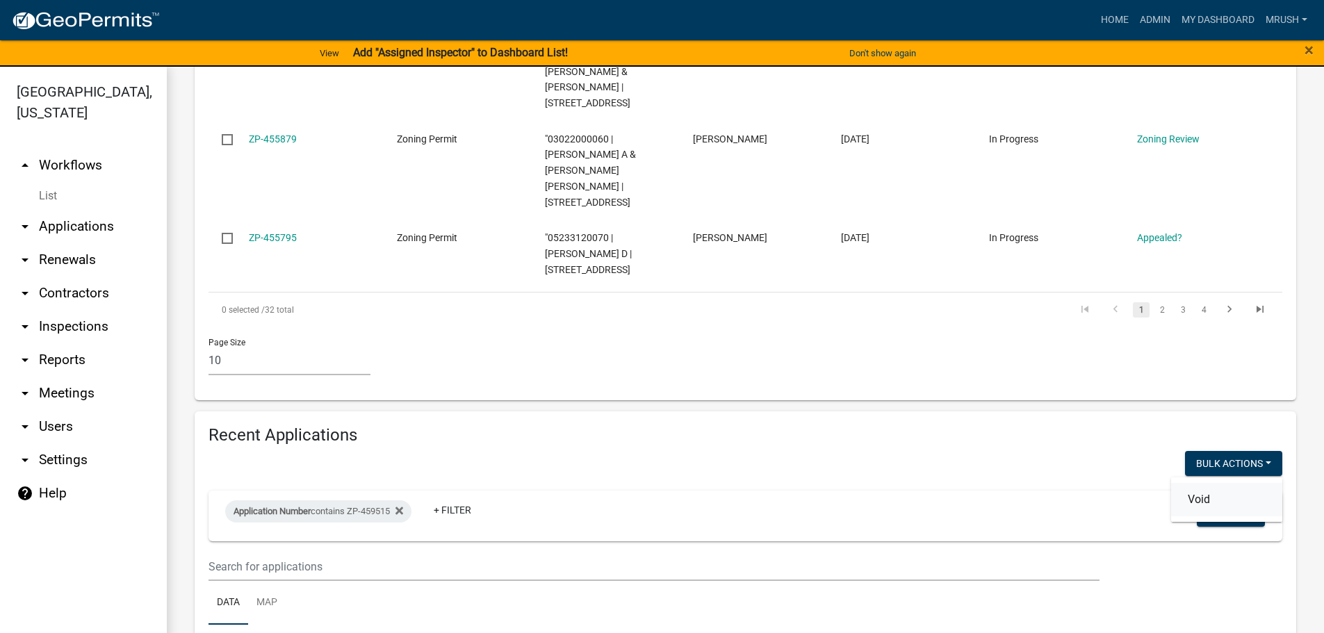
checkbox input "false"
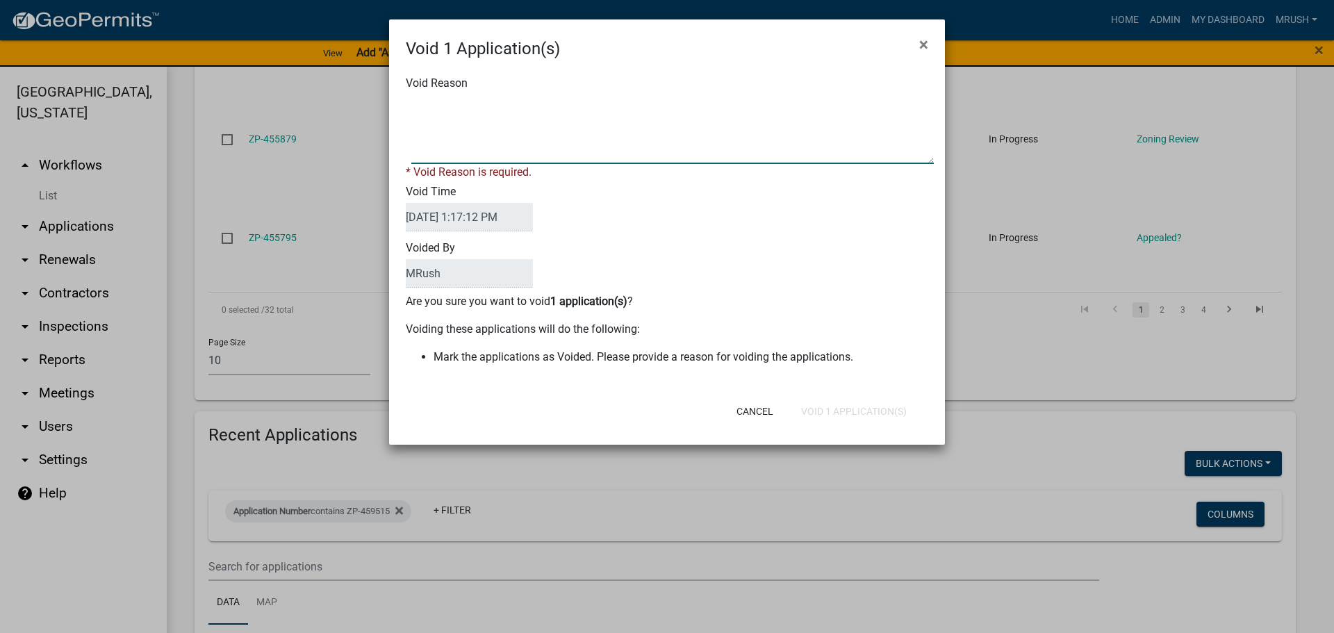
click at [484, 145] on textarea "Void Reason" at bounding box center [672, 129] width 523 height 69
type textarea "Applicant withdrew application"
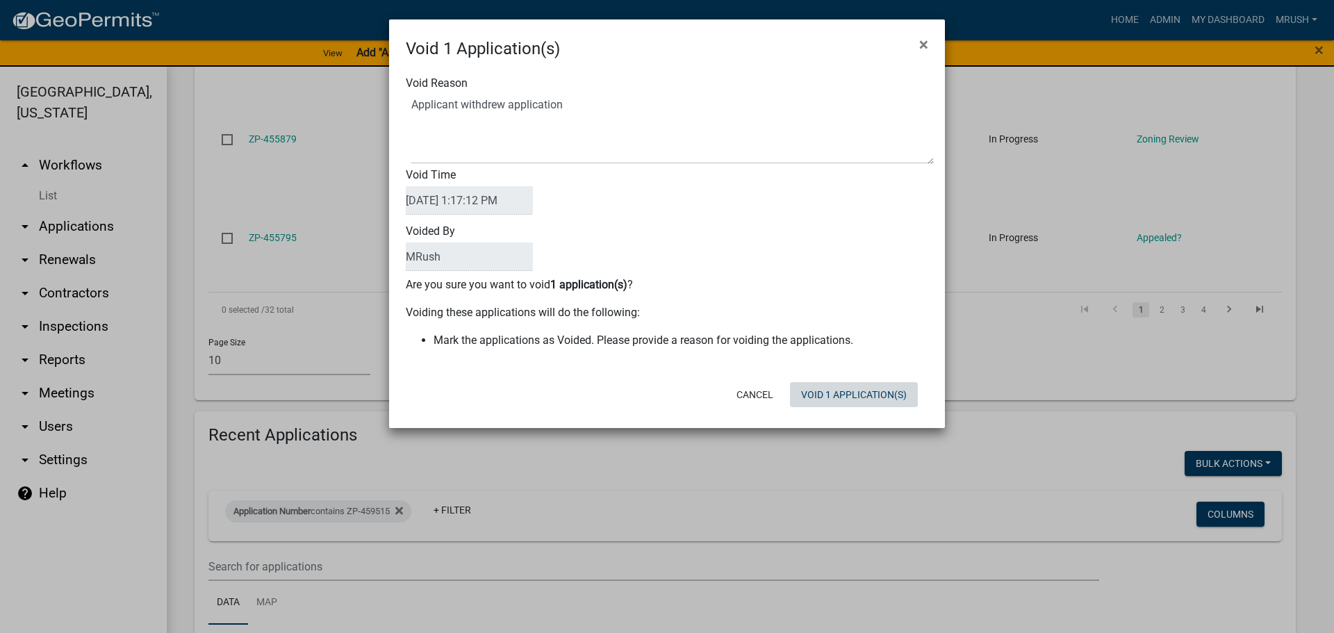
click at [823, 410] on div "Cancel Void 1 Application(s)" at bounding box center [757, 395] width 343 height 36
click at [828, 391] on button "Void 1 Application(s)" at bounding box center [854, 394] width 128 height 25
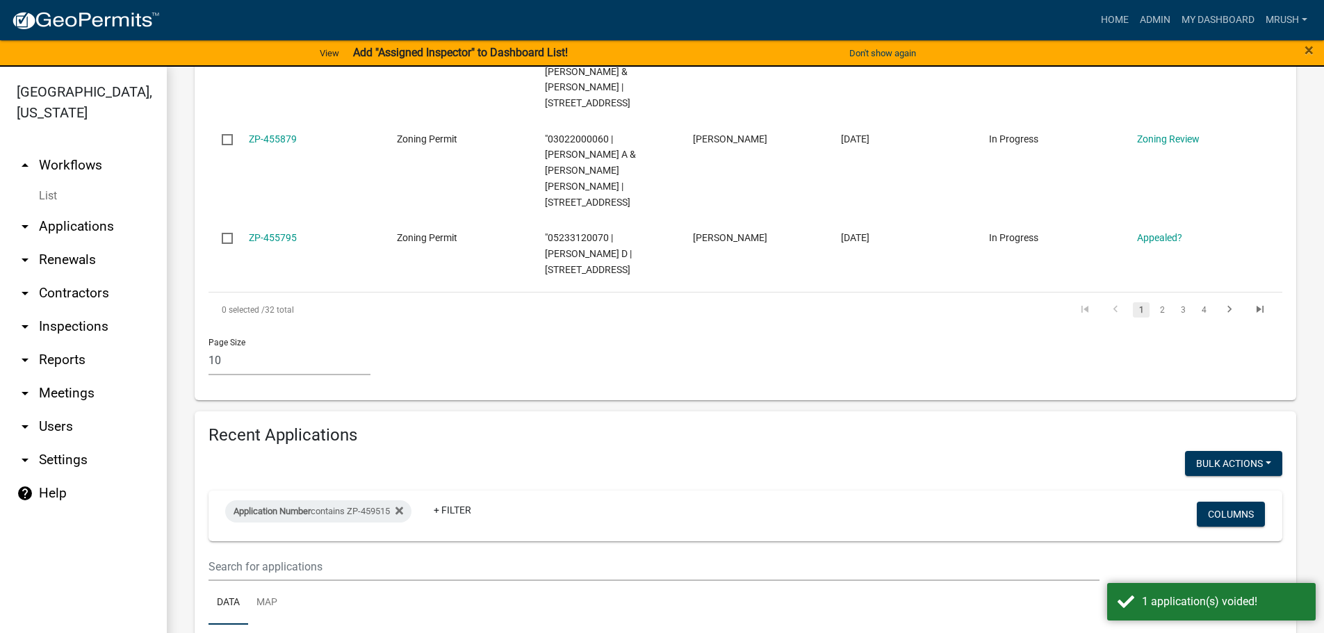
scroll to position [1009, 0]
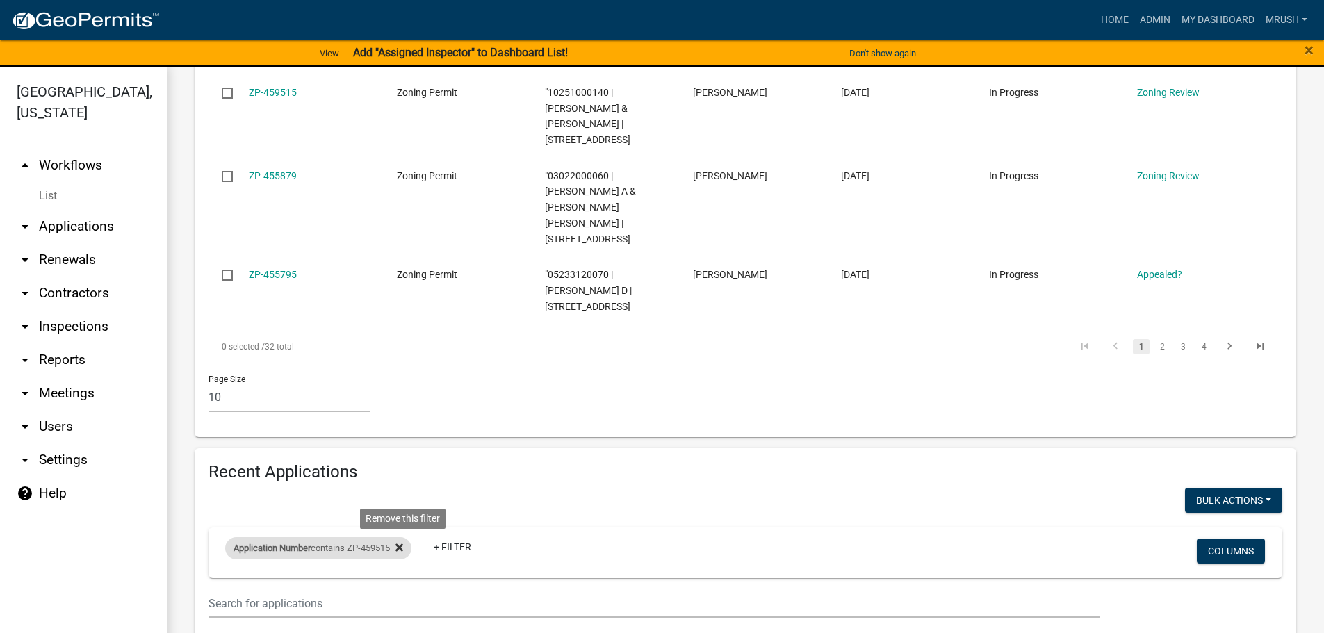
click at [403, 544] on icon at bounding box center [399, 548] width 8 height 8
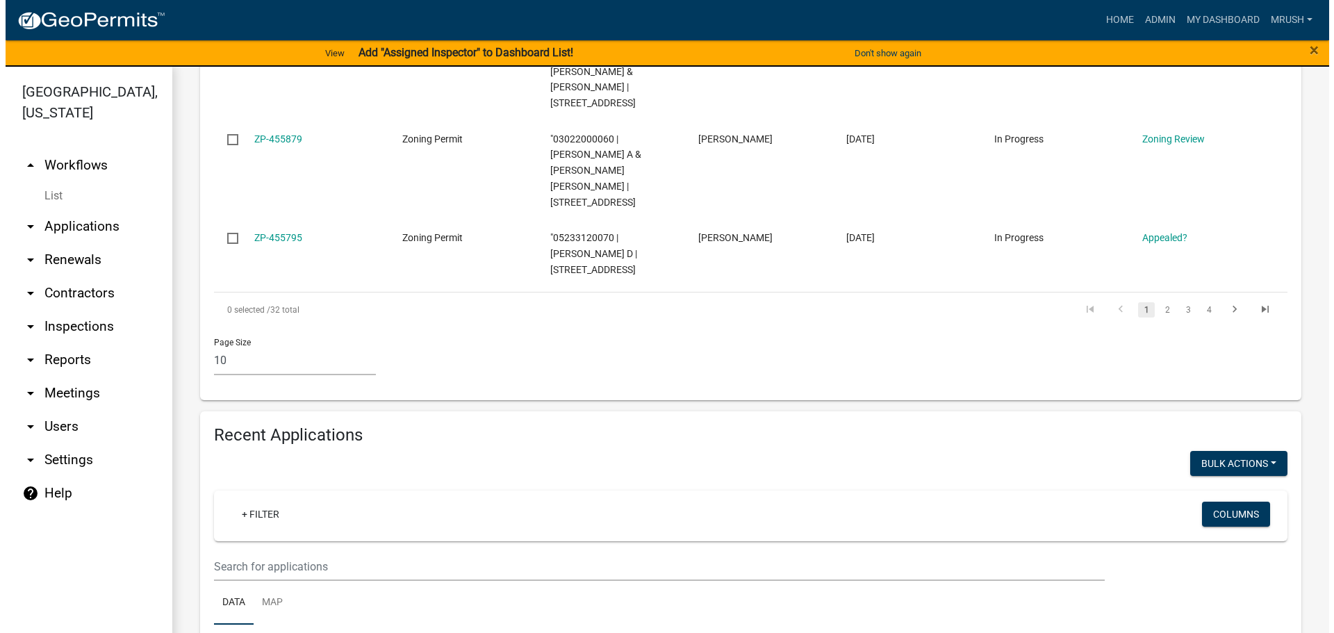
scroll to position [1349, 0]
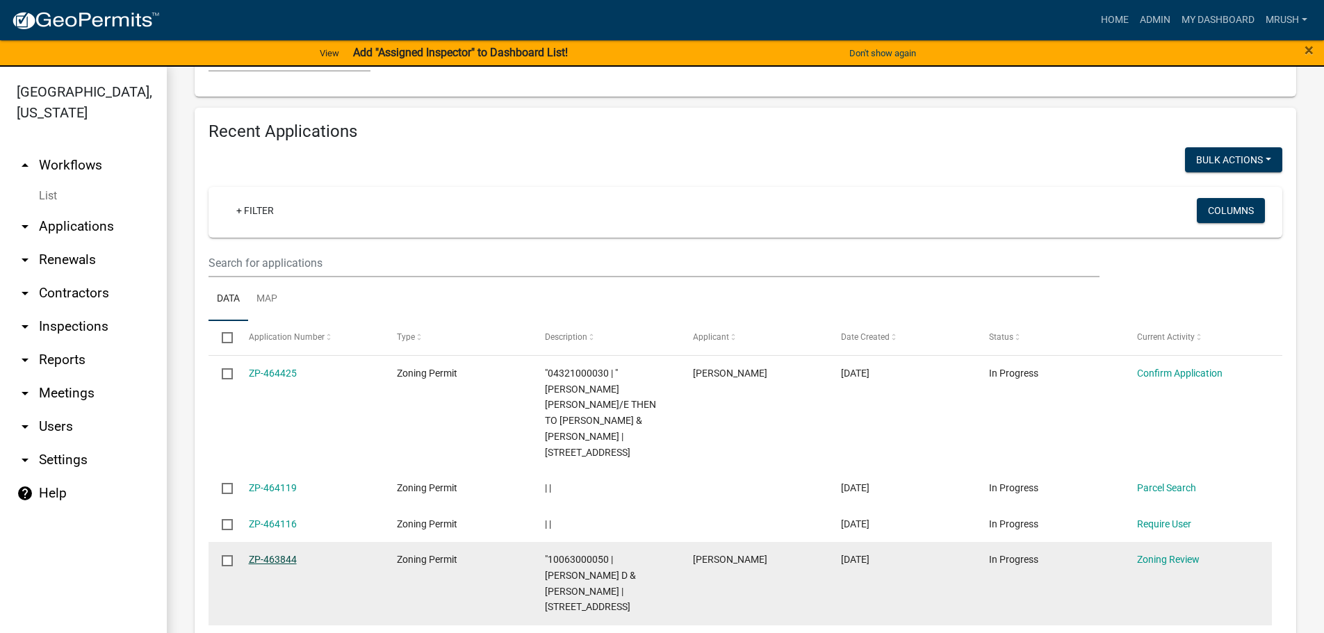
click at [277, 554] on link "ZP-463844" at bounding box center [273, 559] width 48 height 11
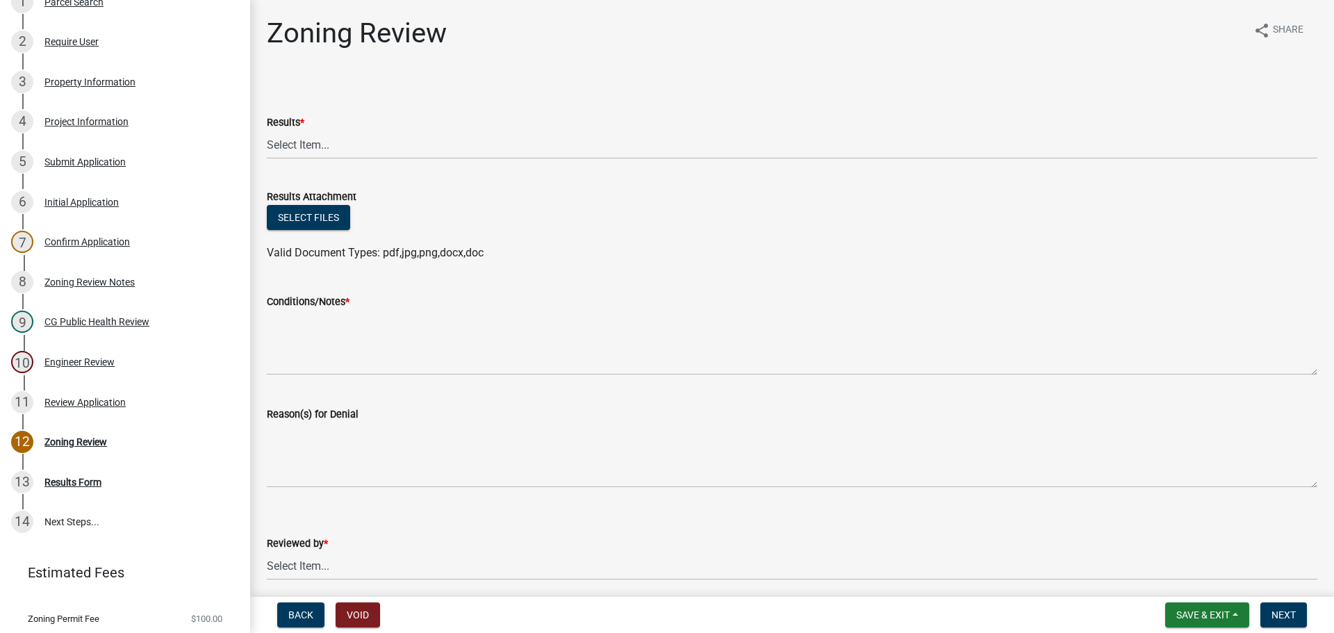
scroll to position [305, 0]
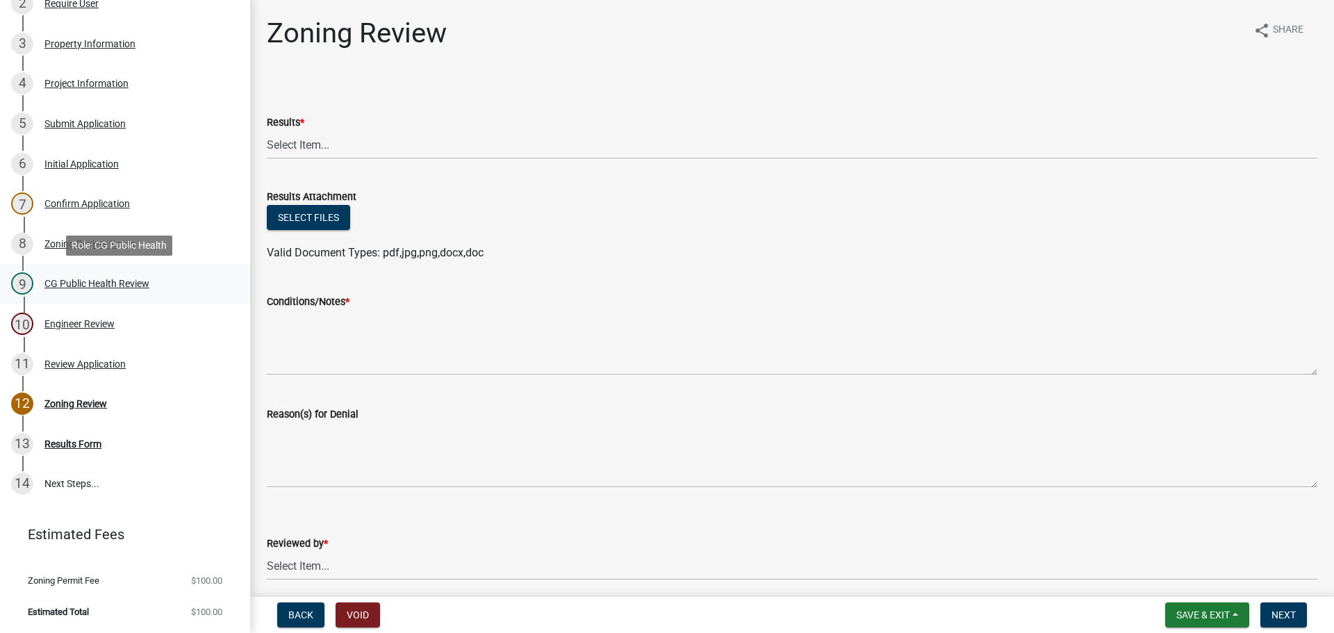
click at [133, 280] on div "CG Public Health Review" at bounding box center [96, 284] width 105 height 10
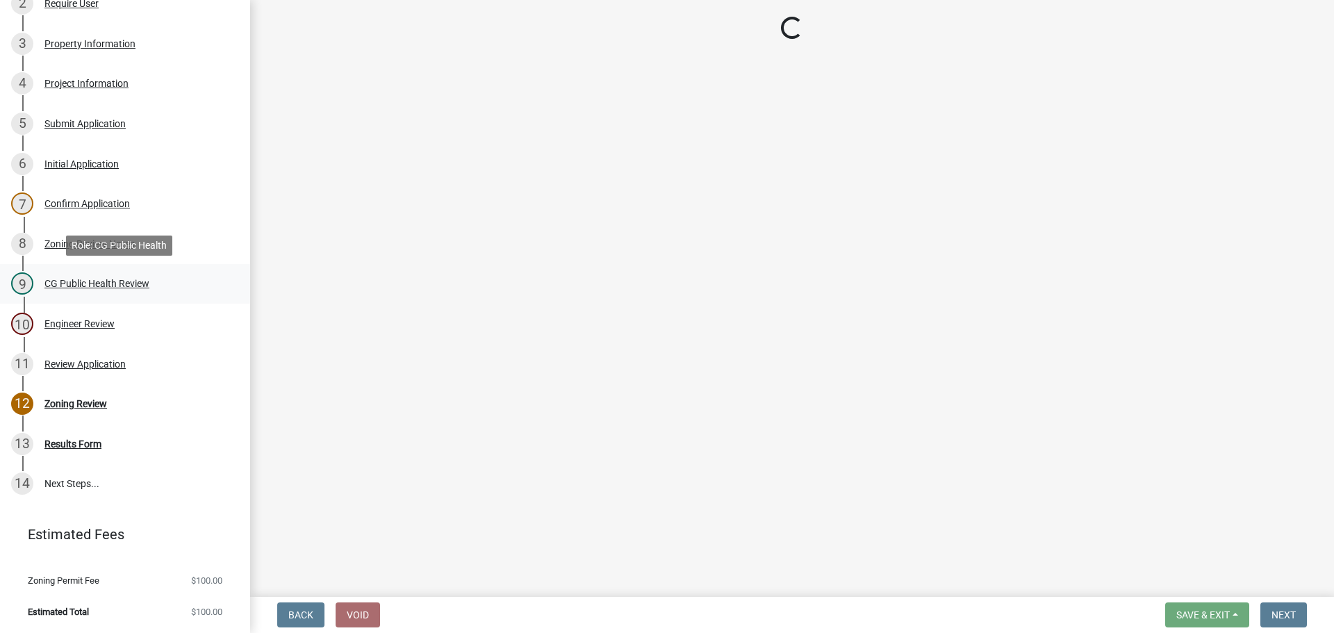
select select "037176cc-34bf-4da4-b28d-ae68c61bb9b8"
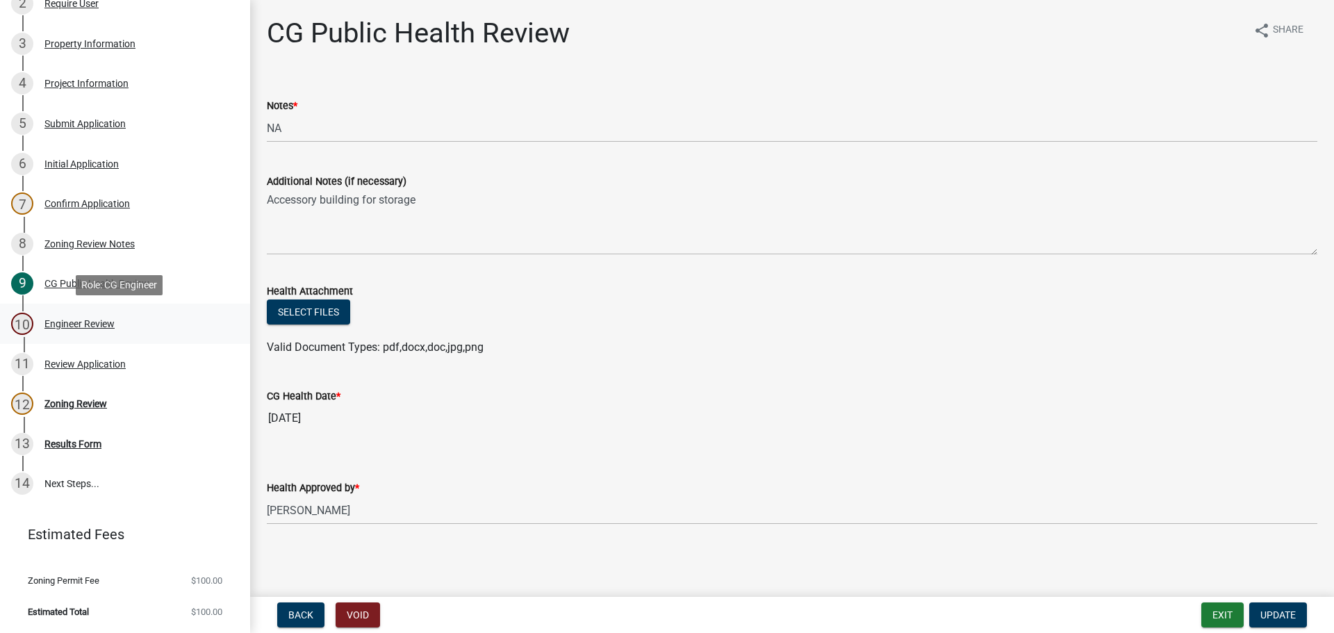
click at [92, 322] on div "Engineer Review" at bounding box center [79, 324] width 70 height 10
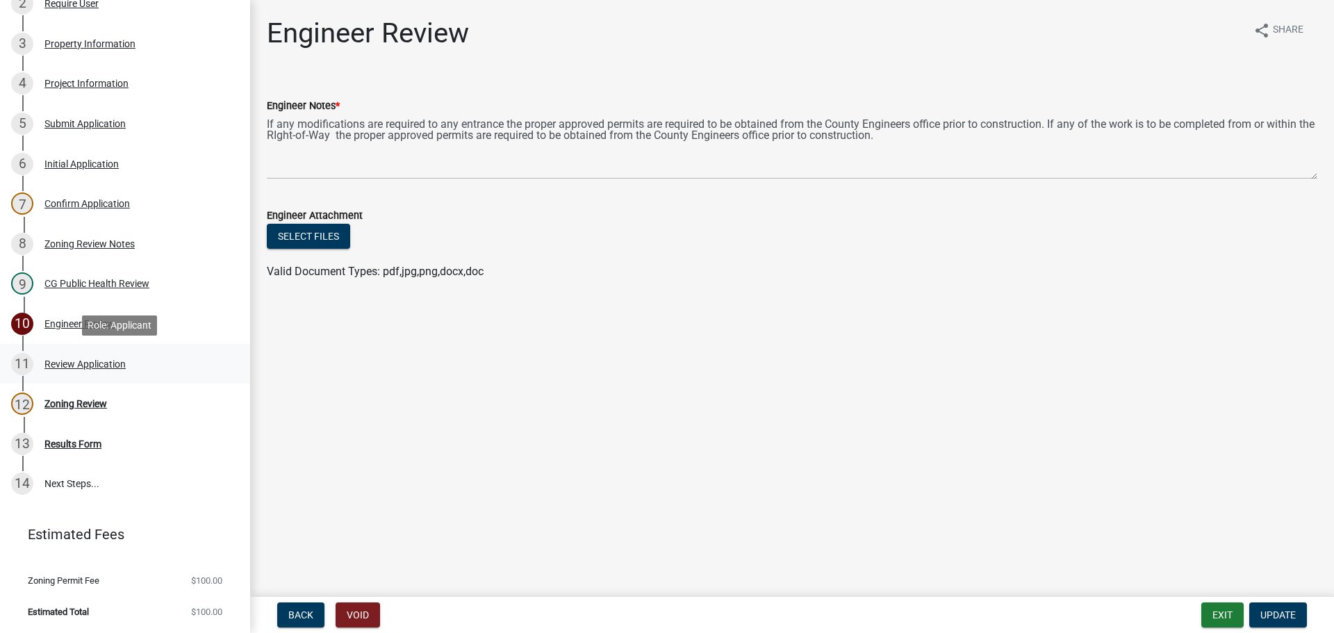
click at [85, 364] on div "Review Application" at bounding box center [84, 364] width 81 height 10
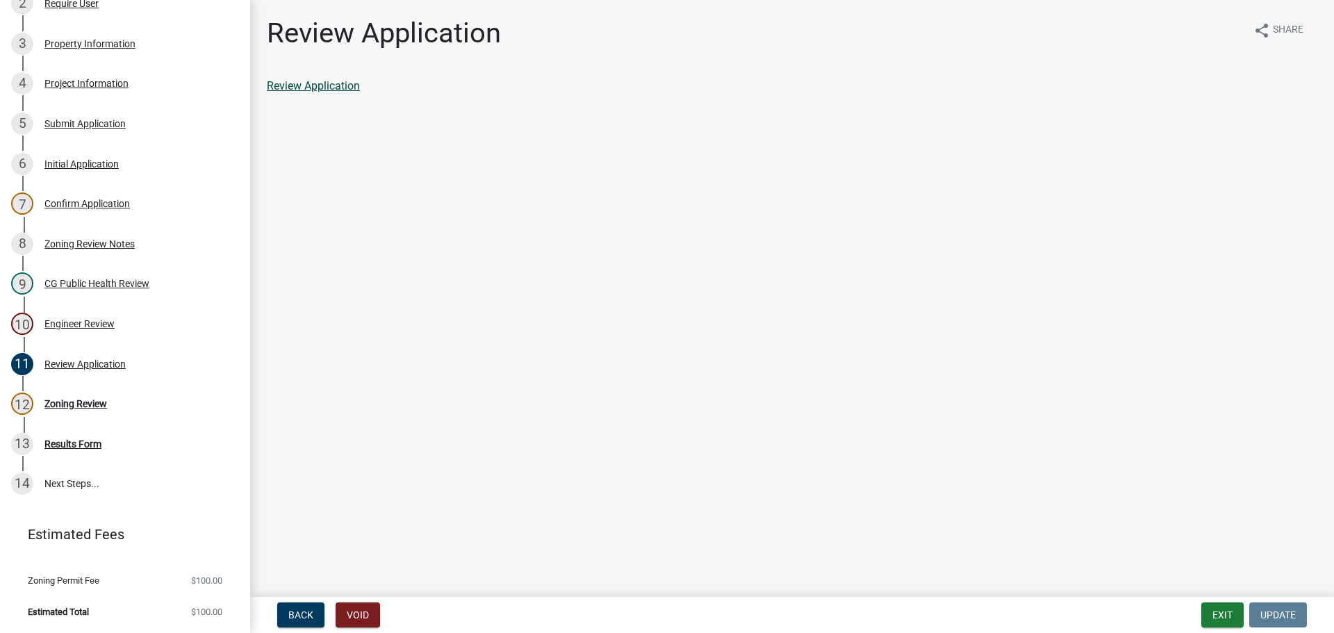
click at [339, 88] on link "Review Application" at bounding box center [313, 85] width 93 height 13
click at [71, 400] on div "Zoning Review" at bounding box center [75, 404] width 63 height 10
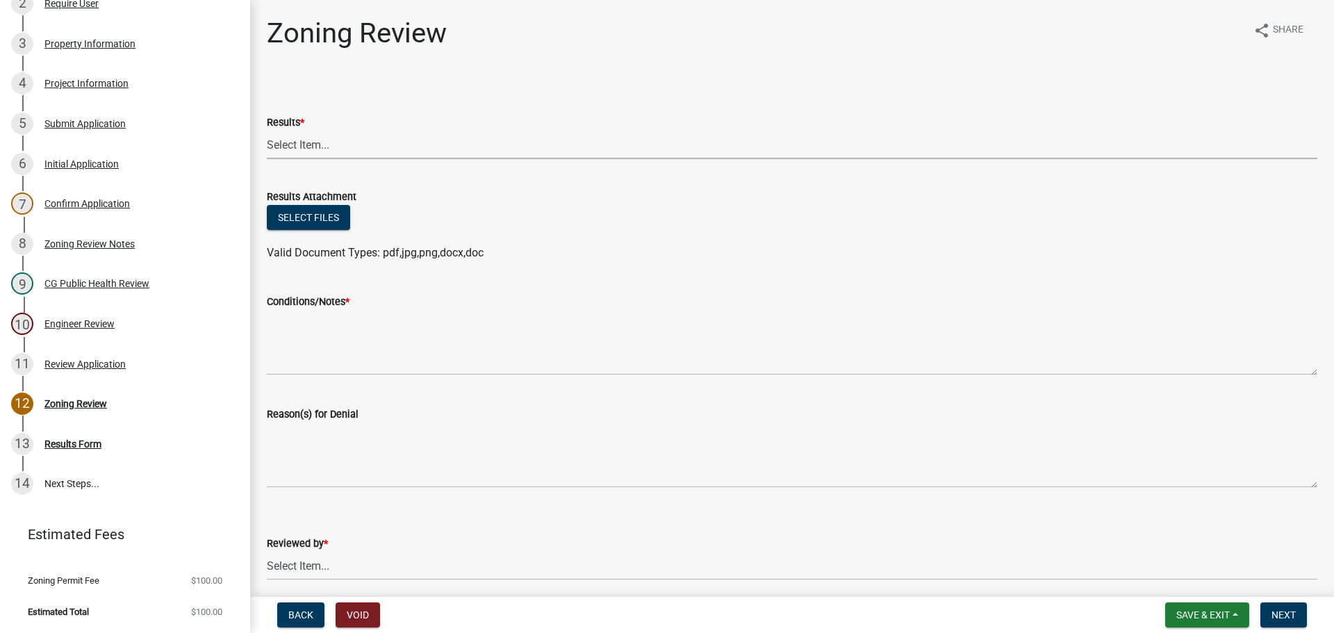
click at [315, 145] on select "Select Item... Approved Denied Agricultural Exemption Need further information …" at bounding box center [792, 145] width 1051 height 28
click at [267, 131] on select "Select Item... Approved Denied Agricultural Exemption Need further information …" at bounding box center [792, 145] width 1051 height 28
select select "fc80a94f-45c9-4365-ab2a-89f73cc1349d"
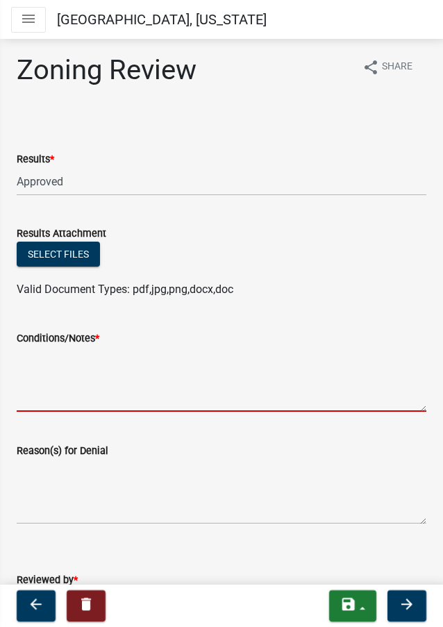
click at [51, 369] on textarea "Conditions/Notes *" at bounding box center [222, 379] width 410 height 65
paste textarea "All requirements of the R-3 Single Family Residential District and general requ…"
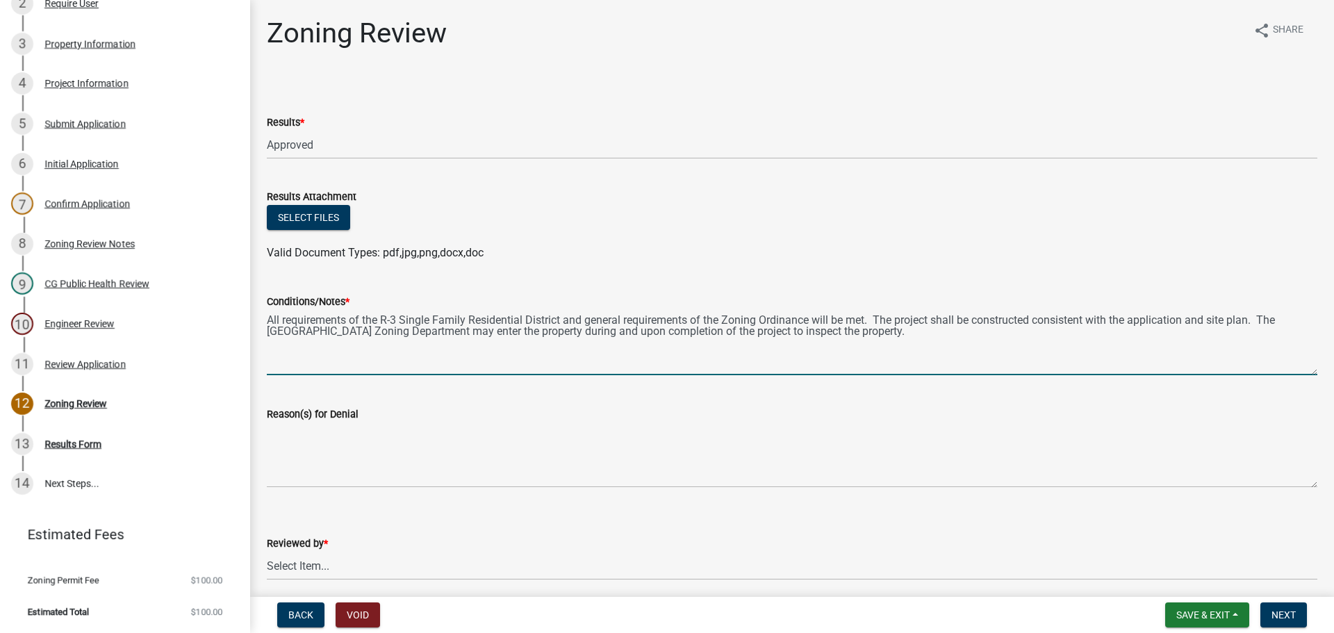
click at [525, 318] on textarea "All requirements of the R-3 Single Family Residential District and general requ…" at bounding box center [792, 342] width 1051 height 65
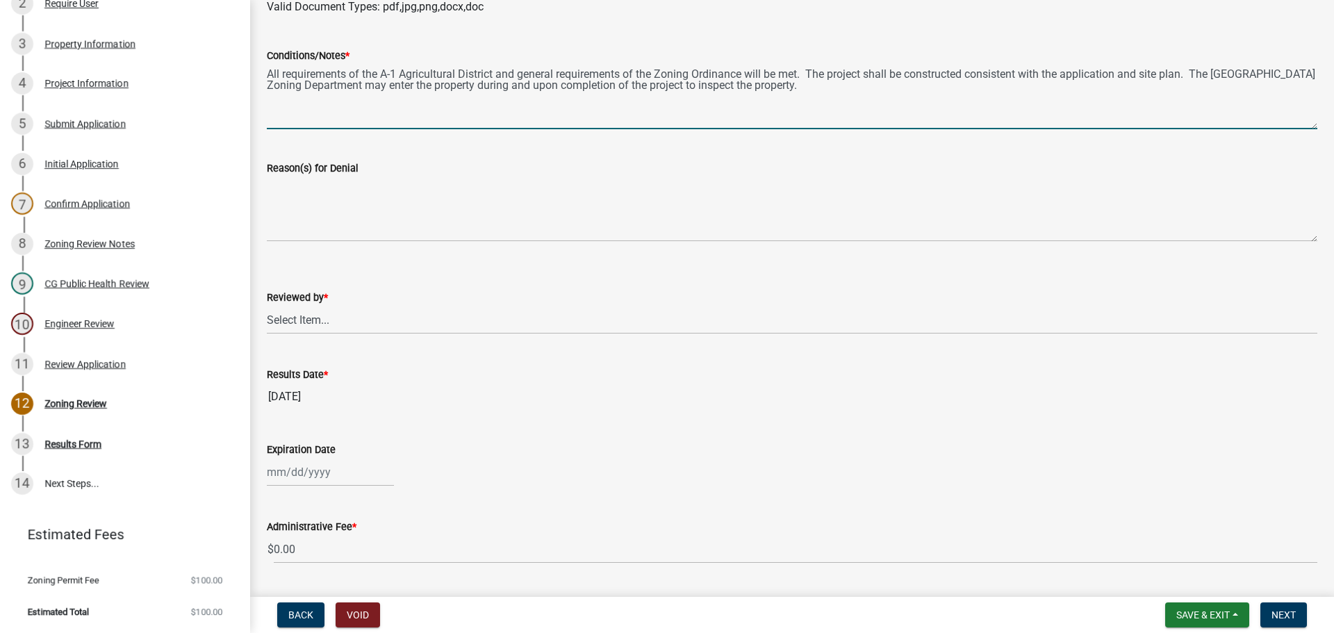
scroll to position [289, 0]
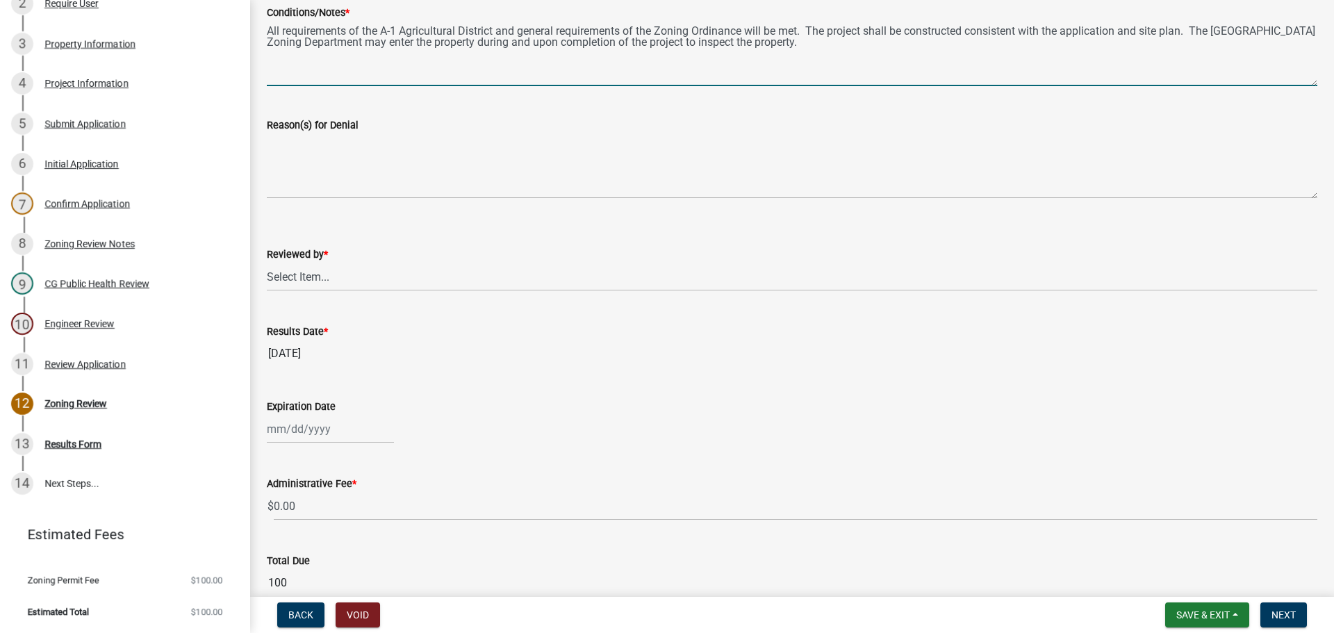
type textarea "All requirements of the A-1 Agricultural District and general requirements of t…"
drag, startPoint x: 279, startPoint y: 274, endPoint x: 279, endPoint y: 284, distance: 9.7
click at [279, 274] on select "Select Item... [PERSON_NAME]" at bounding box center [792, 277] width 1051 height 28
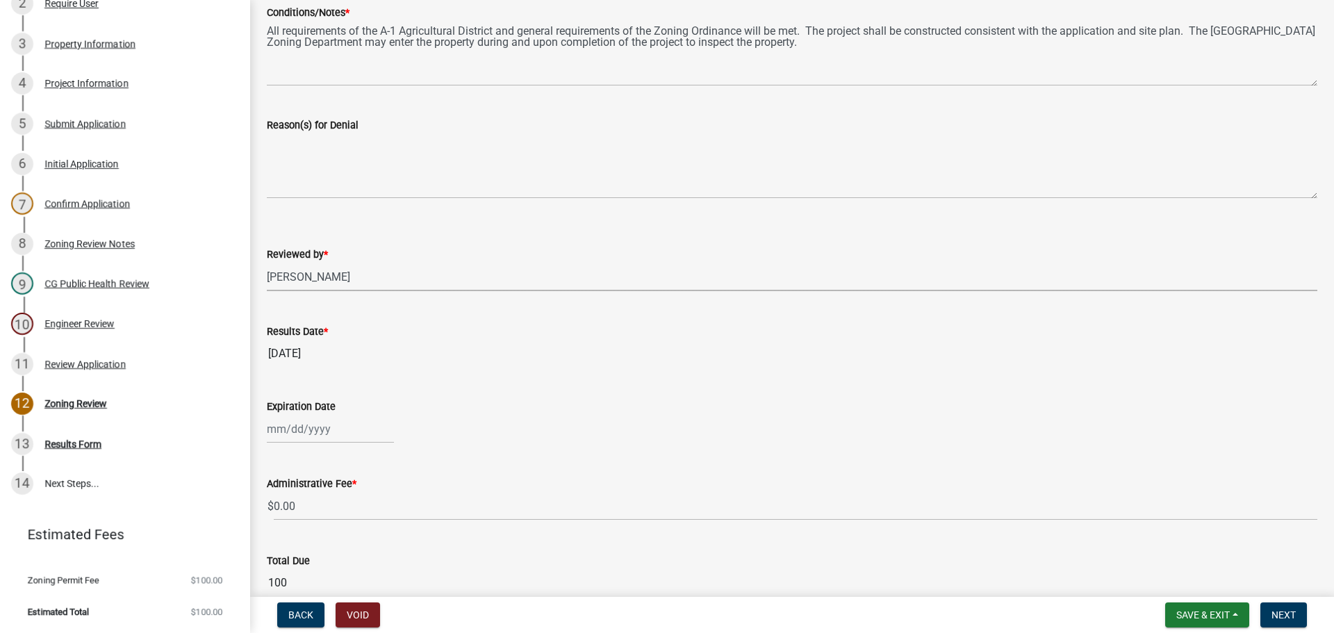
click at [267, 263] on select "Select Item... [PERSON_NAME]" at bounding box center [792, 277] width 1051 height 28
select select "69fed02d-fe84-448a-ba5b-be224adec29d"
click at [304, 424] on div at bounding box center [330, 429] width 127 height 28
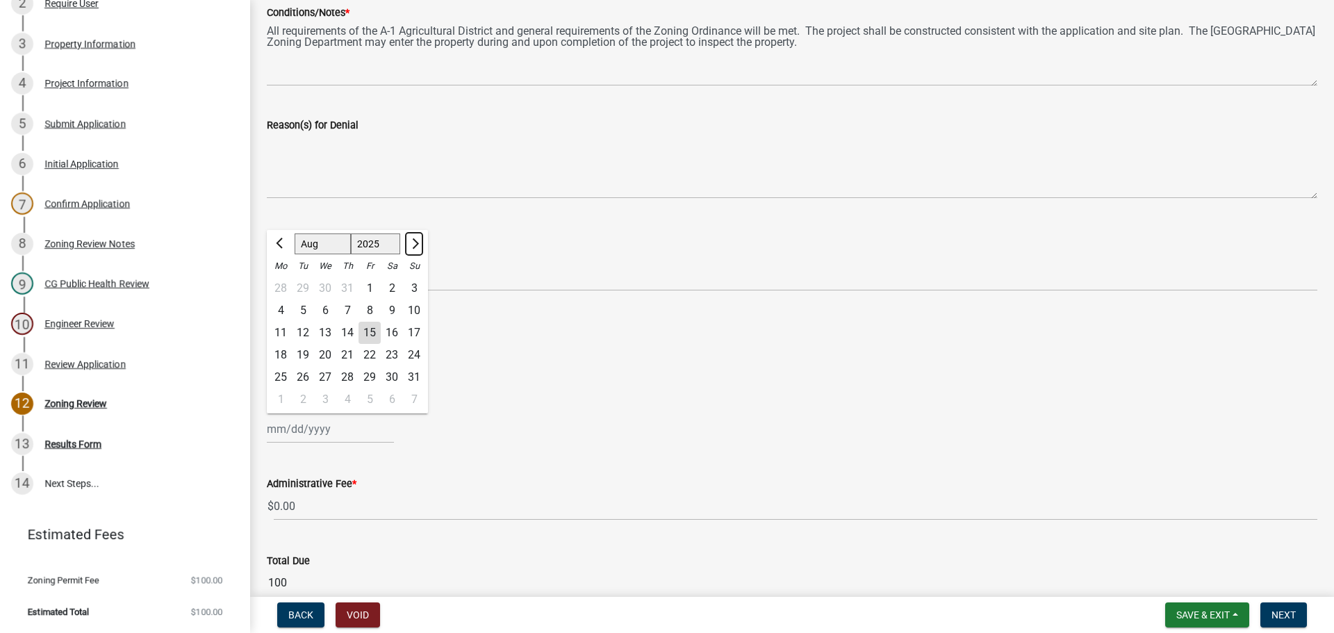
click at [420, 245] on button "Next month" at bounding box center [414, 244] width 17 height 22
select select "12"
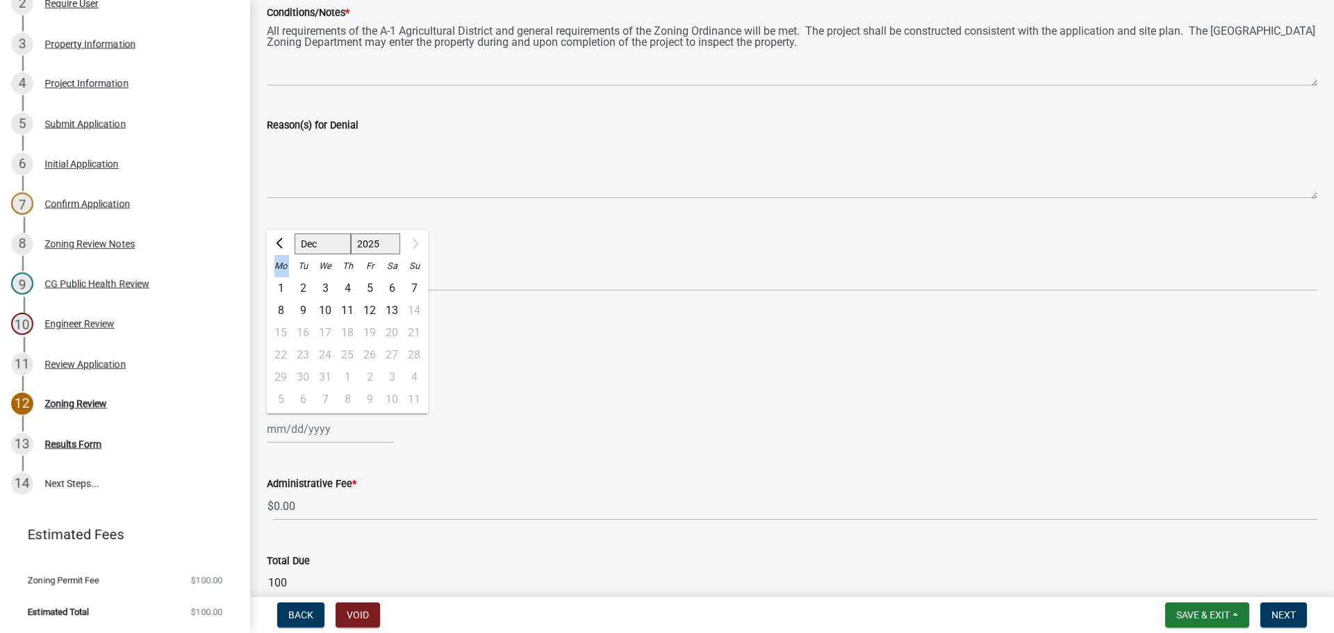
click at [420, 245] on div at bounding box center [414, 244] width 28 height 22
click at [396, 307] on div "13" at bounding box center [392, 310] width 22 height 22
type input "[DATE]"
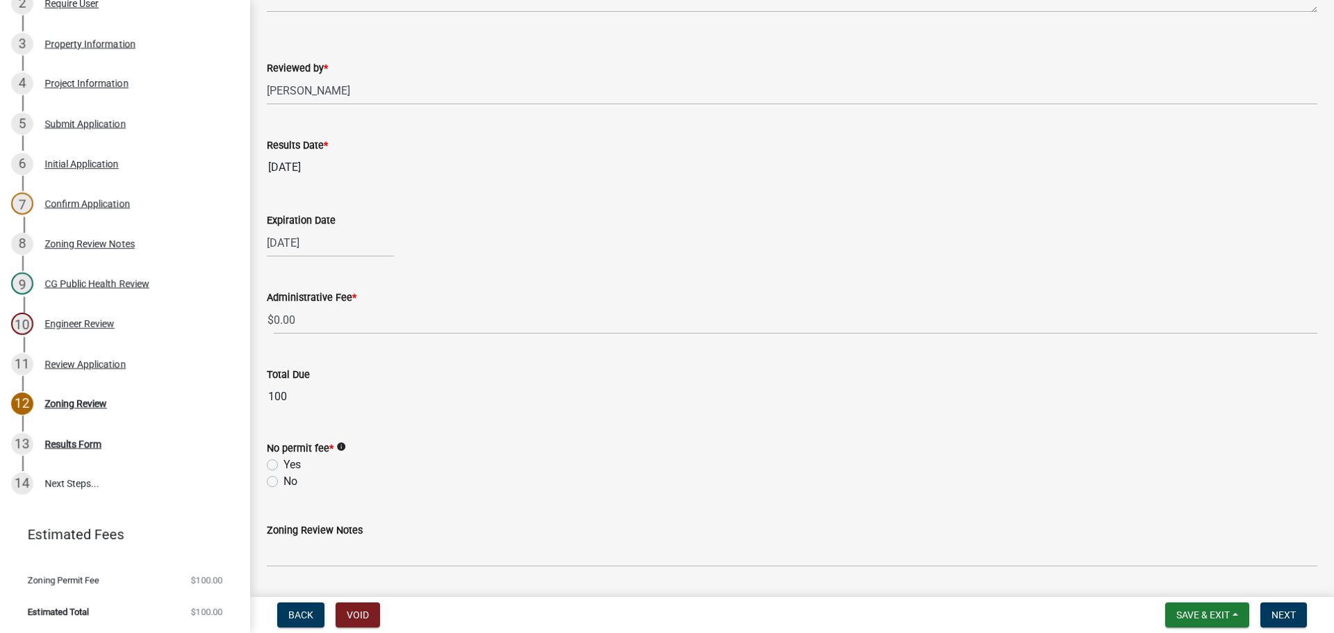
scroll to position [516, 0]
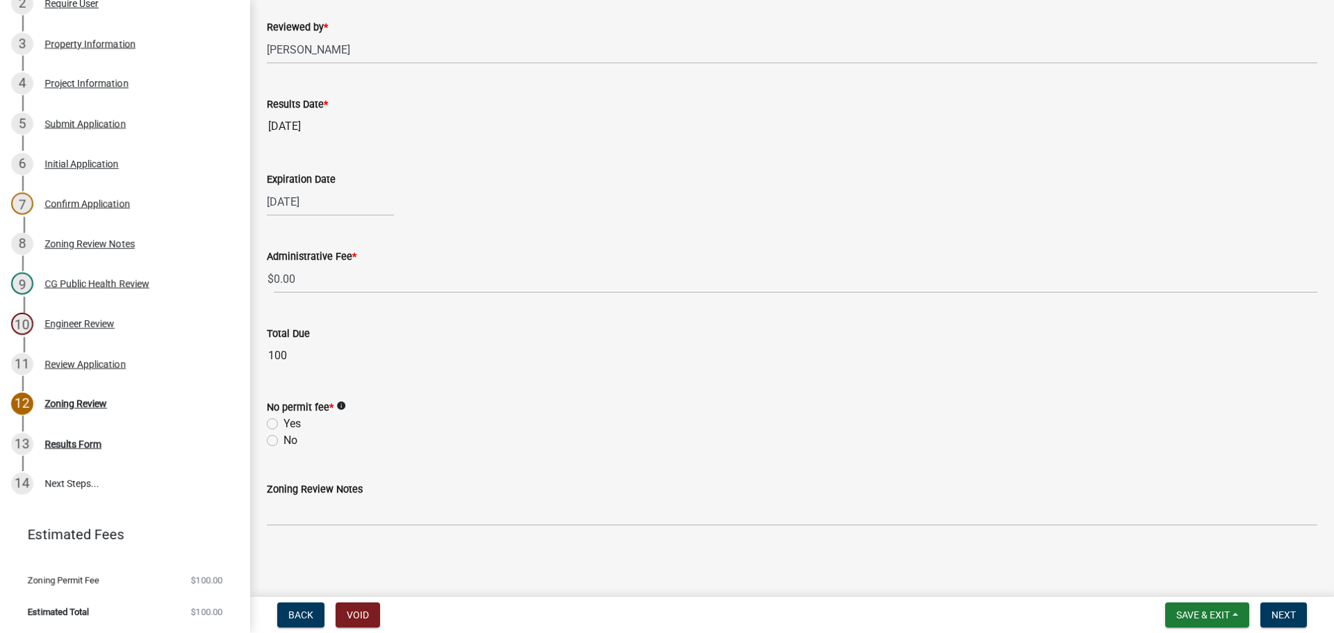
click at [284, 443] on label "No" at bounding box center [291, 440] width 14 height 17
click at [284, 441] on input "No" at bounding box center [288, 436] width 9 height 9
radio input "true"
click at [1286, 613] on span "Next" at bounding box center [1284, 614] width 24 height 11
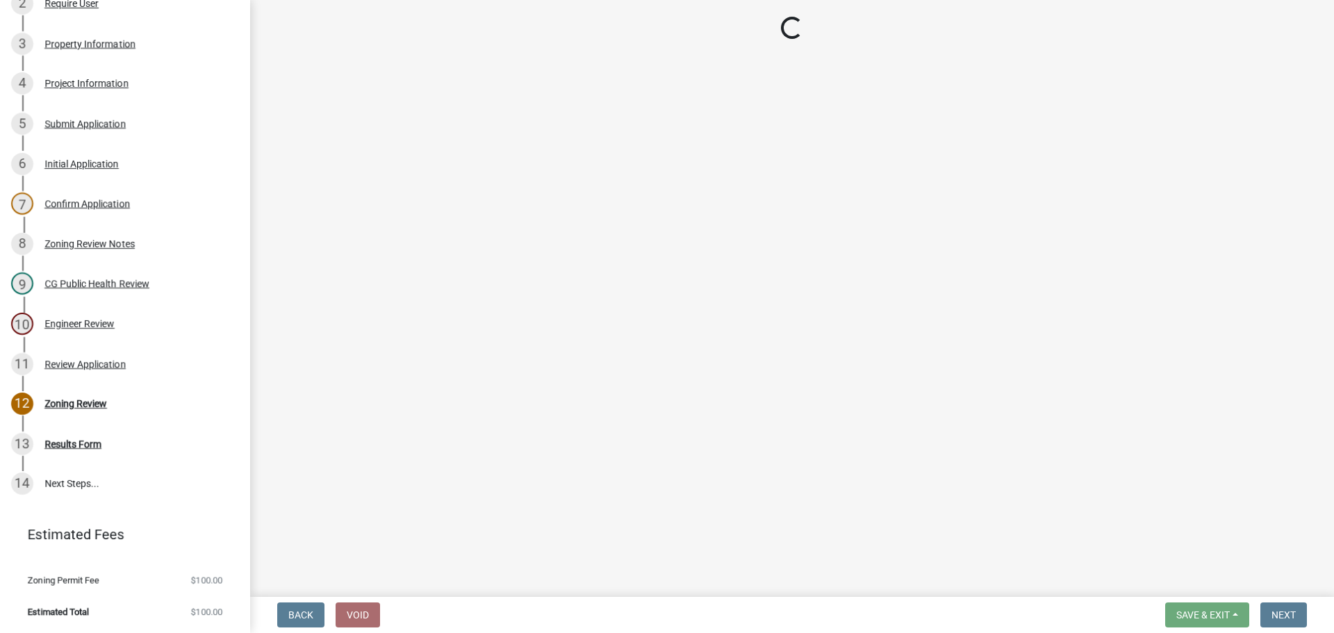
select select "3: 3"
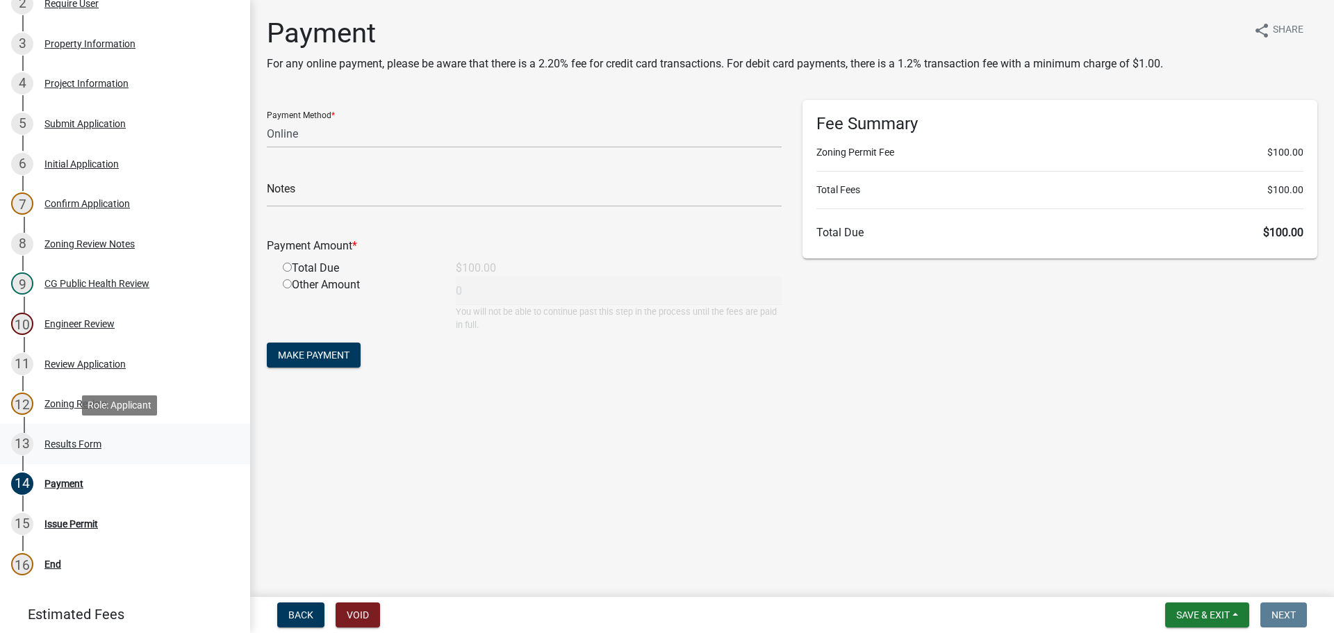
click at [72, 443] on div "Results Form" at bounding box center [72, 444] width 57 height 10
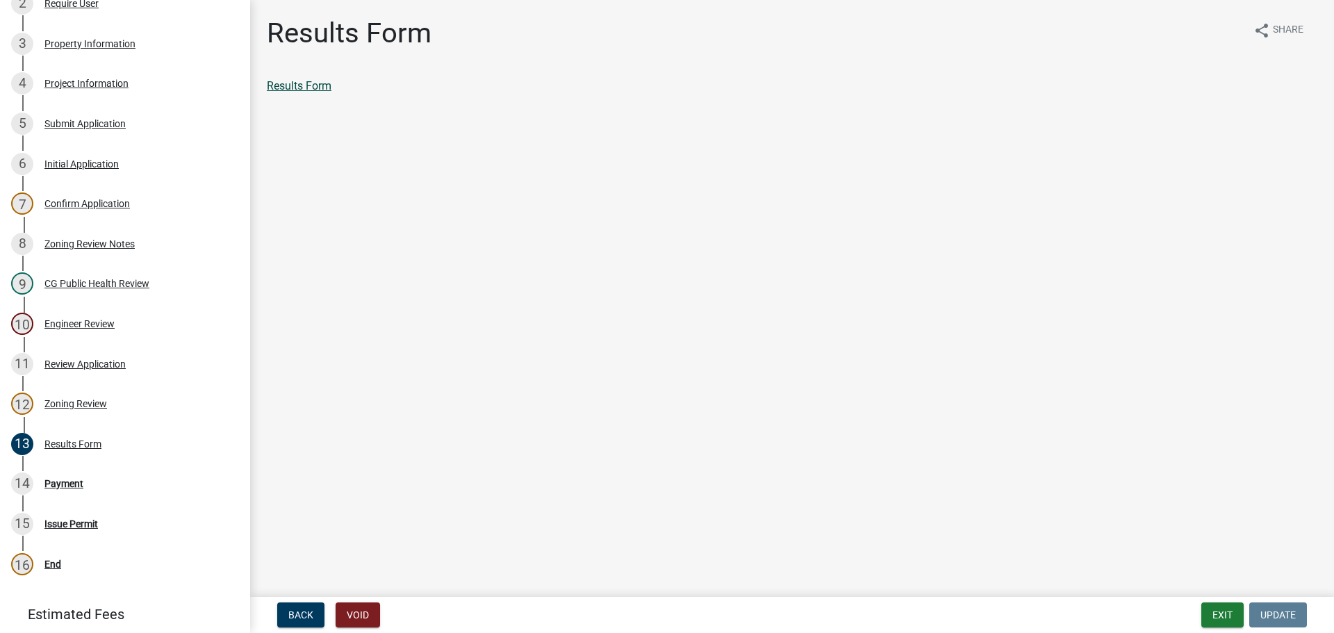
click at [320, 86] on link "Results Form" at bounding box center [299, 85] width 65 height 13
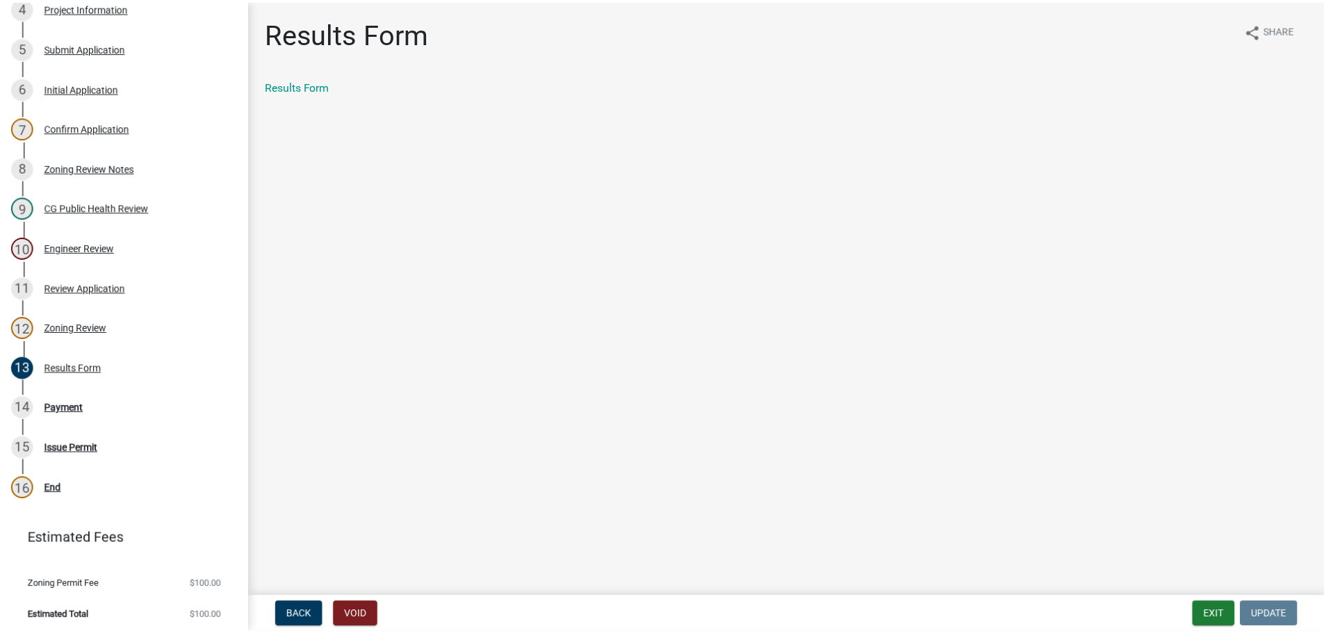
scroll to position [385, 0]
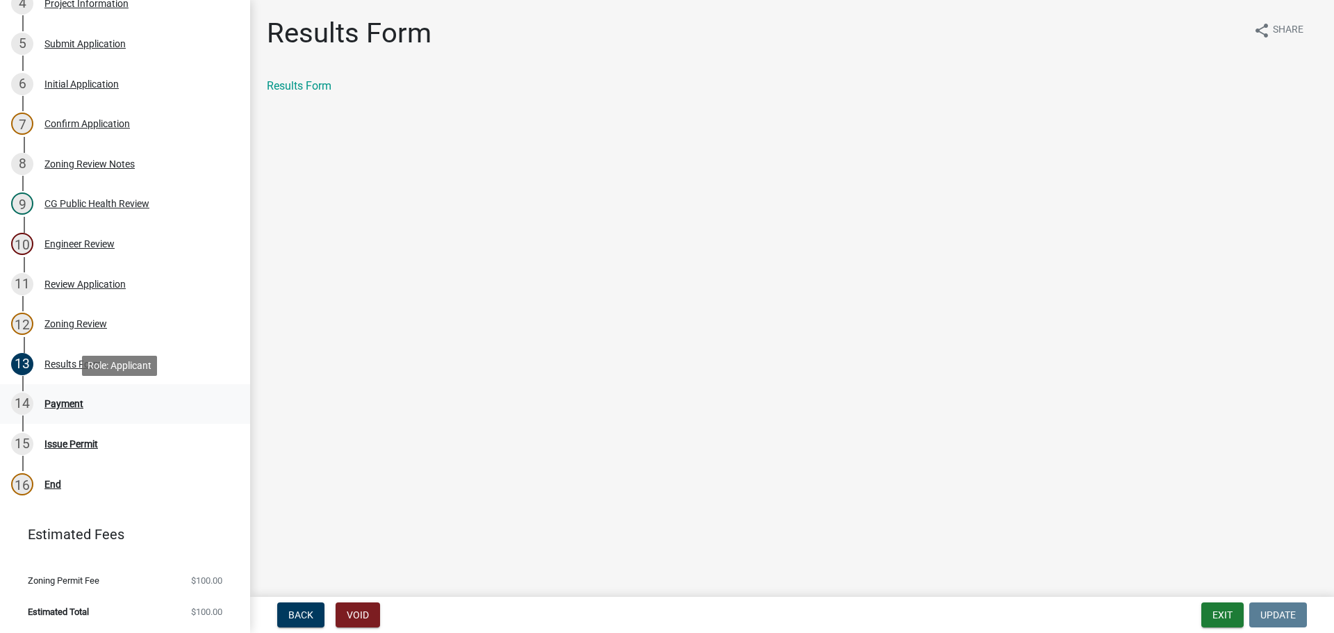
click at [68, 400] on div "Payment" at bounding box center [63, 404] width 39 height 10
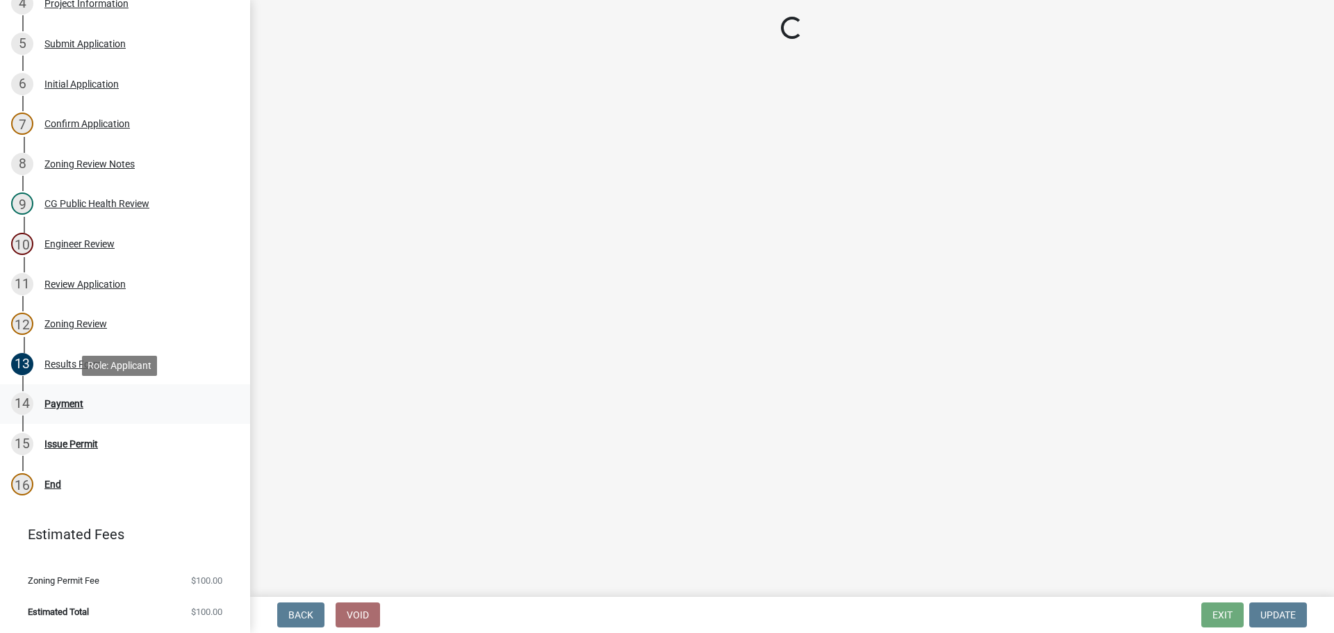
select select "3: 3"
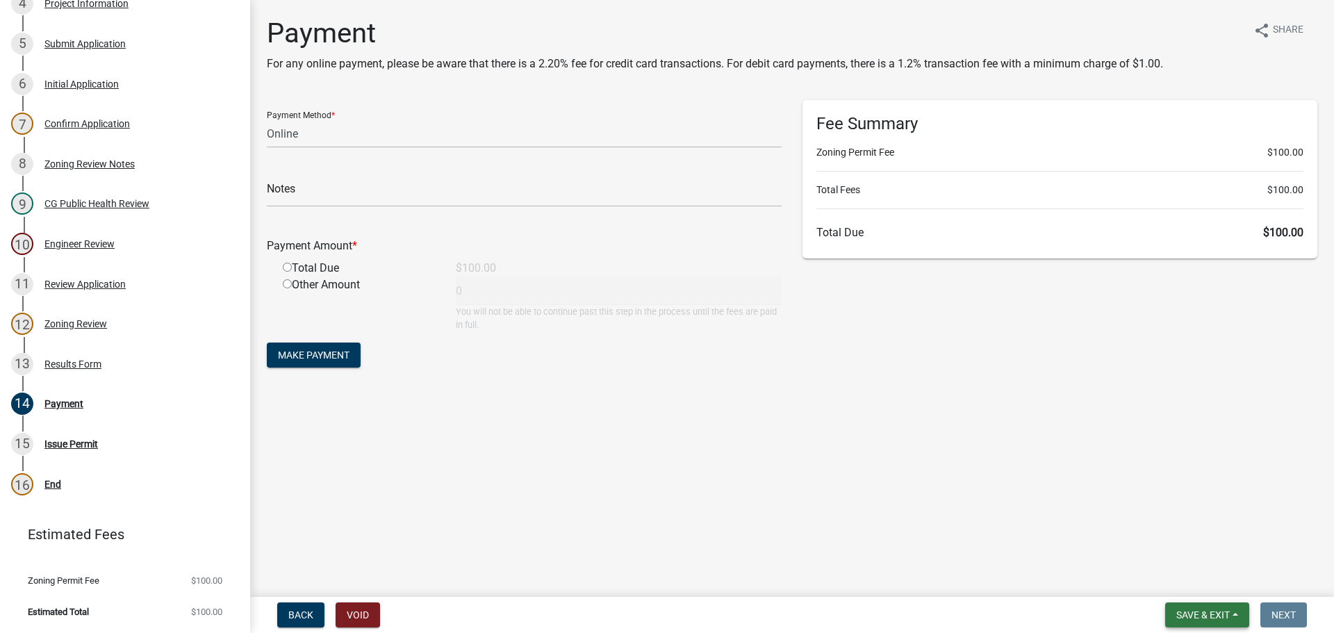
click at [1183, 614] on span "Save & Exit" at bounding box center [1203, 614] width 54 height 11
click at [1192, 580] on button "Save & Exit" at bounding box center [1193, 578] width 111 height 33
